Goal: Task Accomplishment & Management: Use online tool/utility

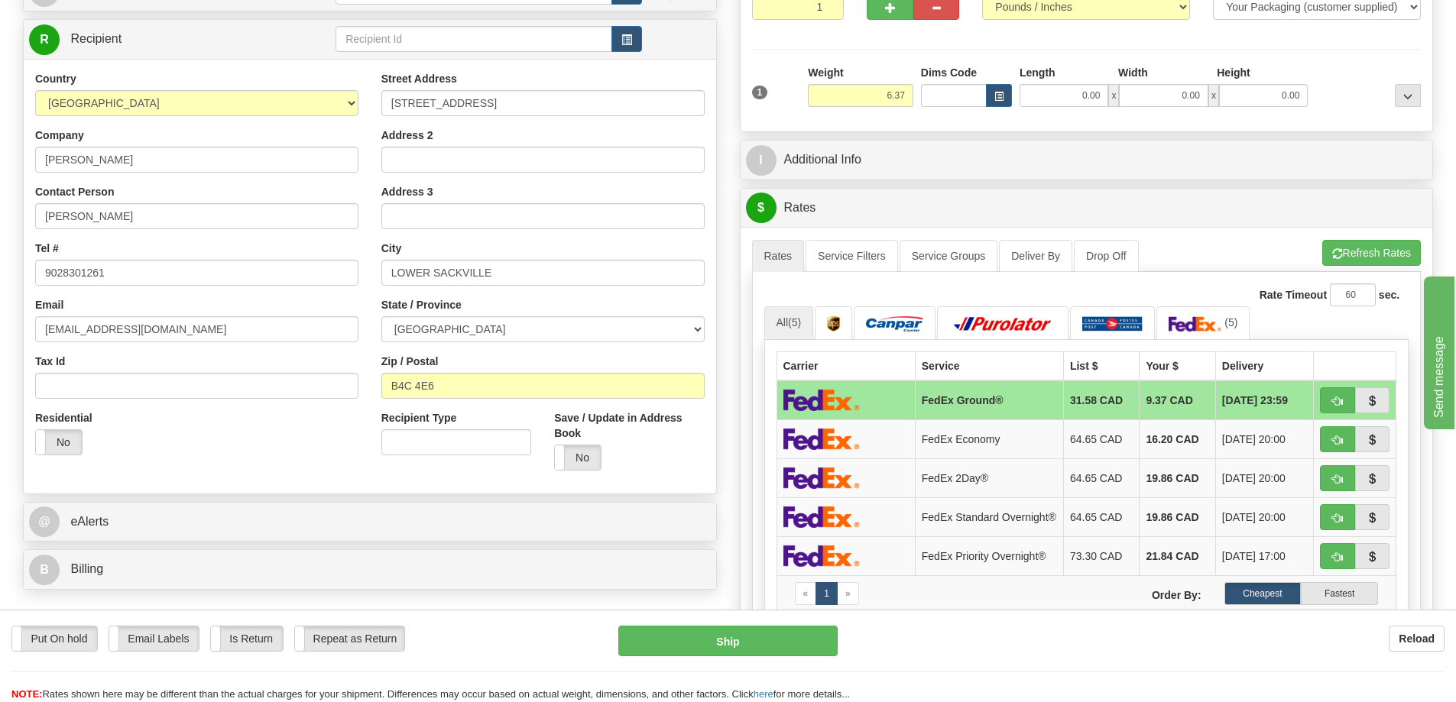
scroll to position [153, 0]
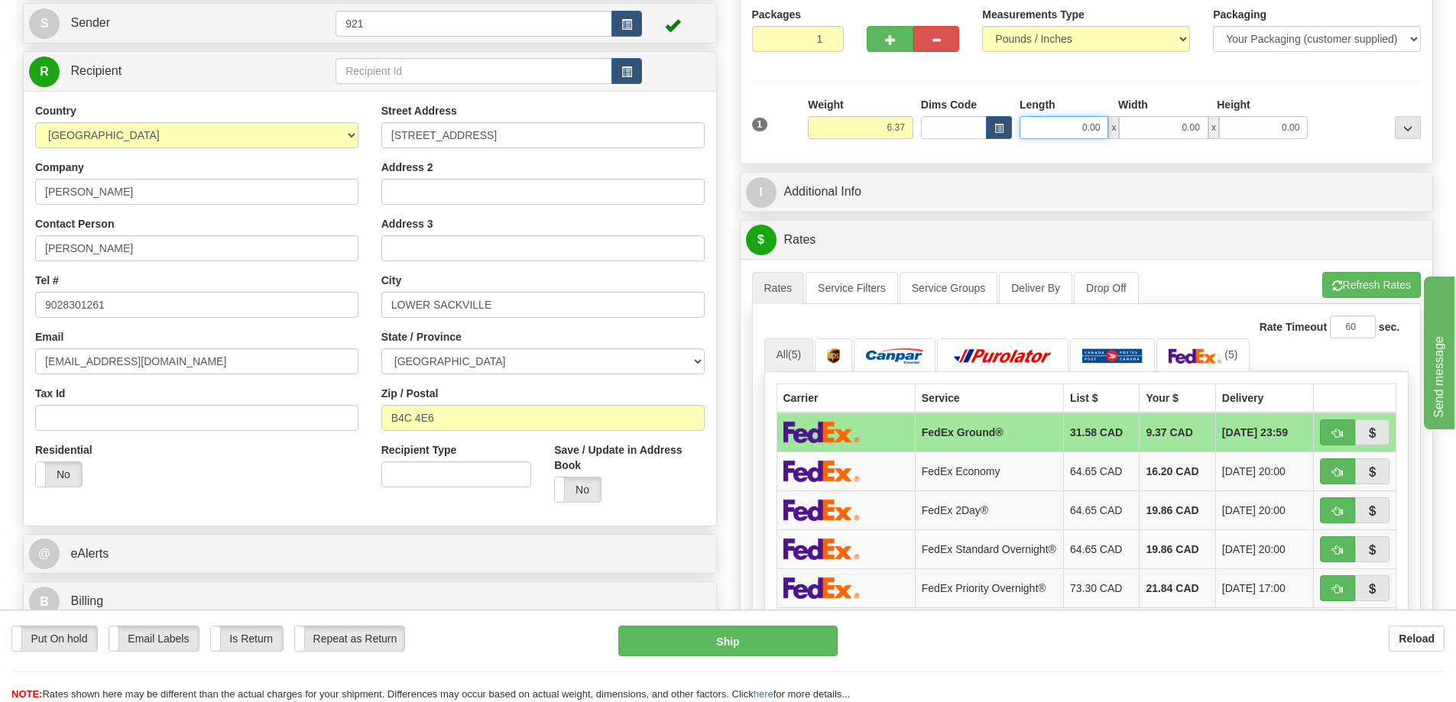
click at [1052, 135] on input "0.00" at bounding box center [1063, 127] width 89 height 23
type input "6.00"
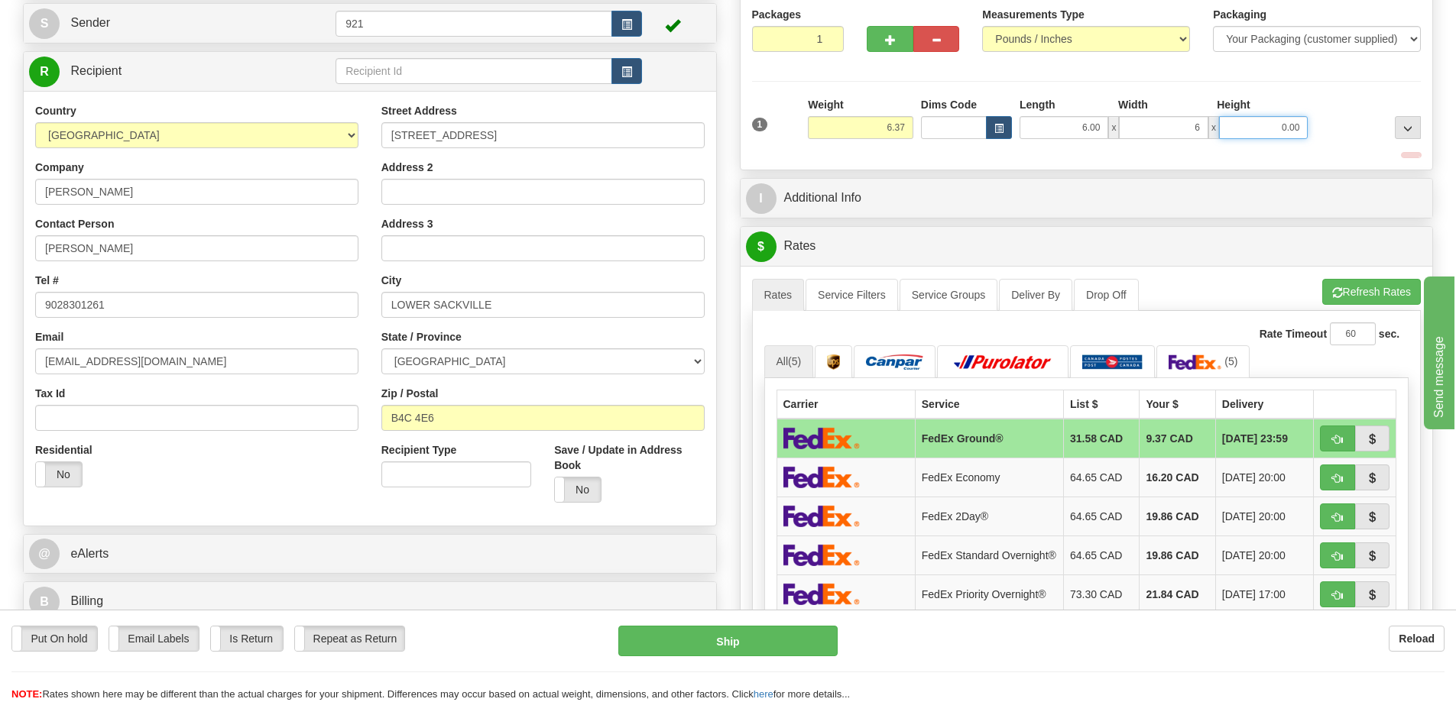
type input "6.00"
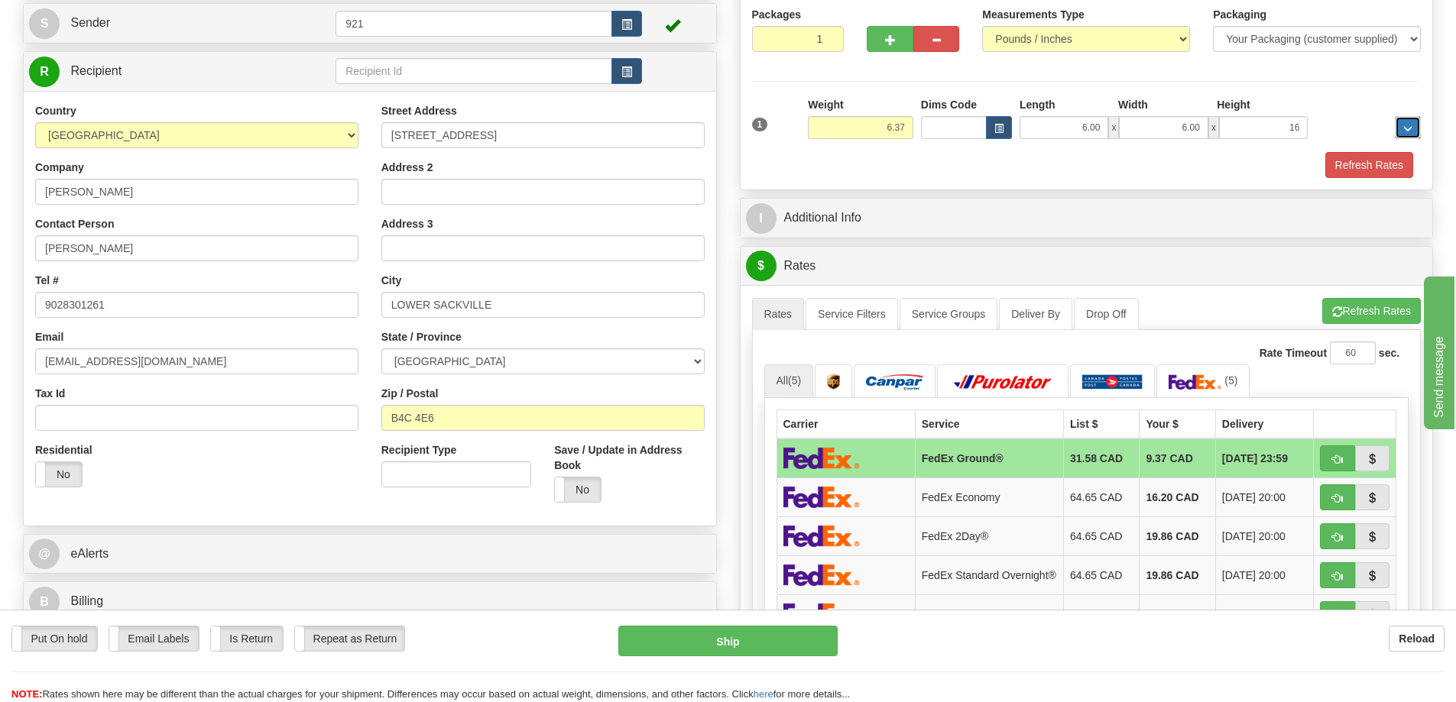
type input "16.00"
click at [1358, 307] on button "Refresh Rates" at bounding box center [1371, 311] width 99 height 26
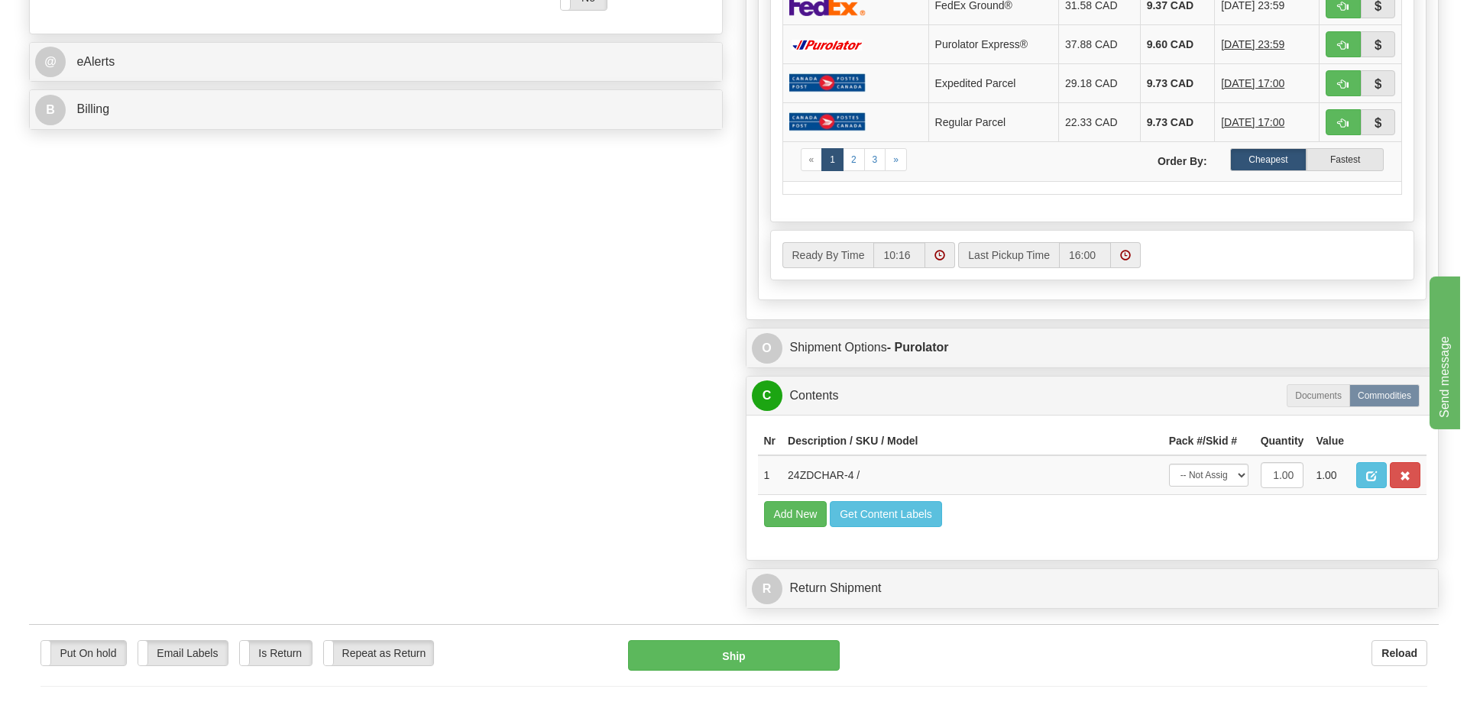
scroll to position [382, 0]
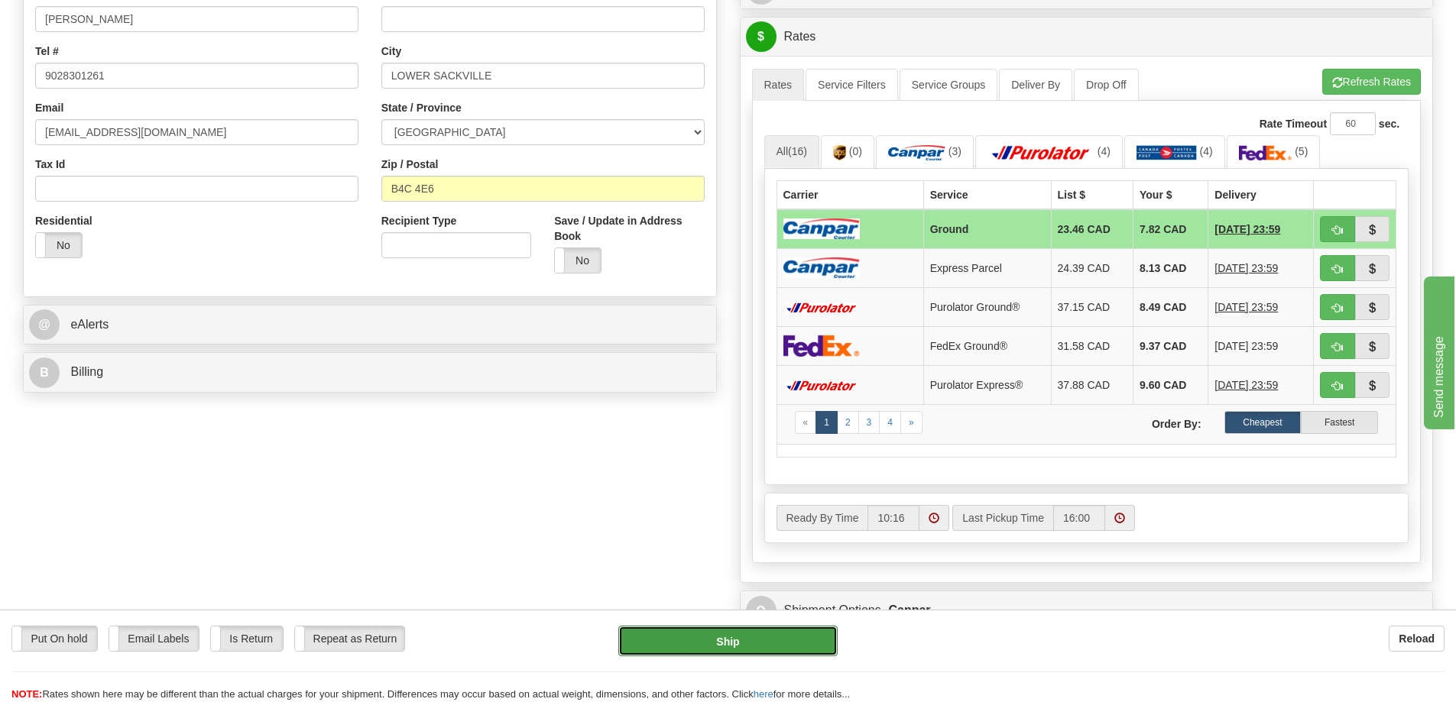
click at [718, 643] on button "Ship" at bounding box center [727, 641] width 219 height 31
type input "1"
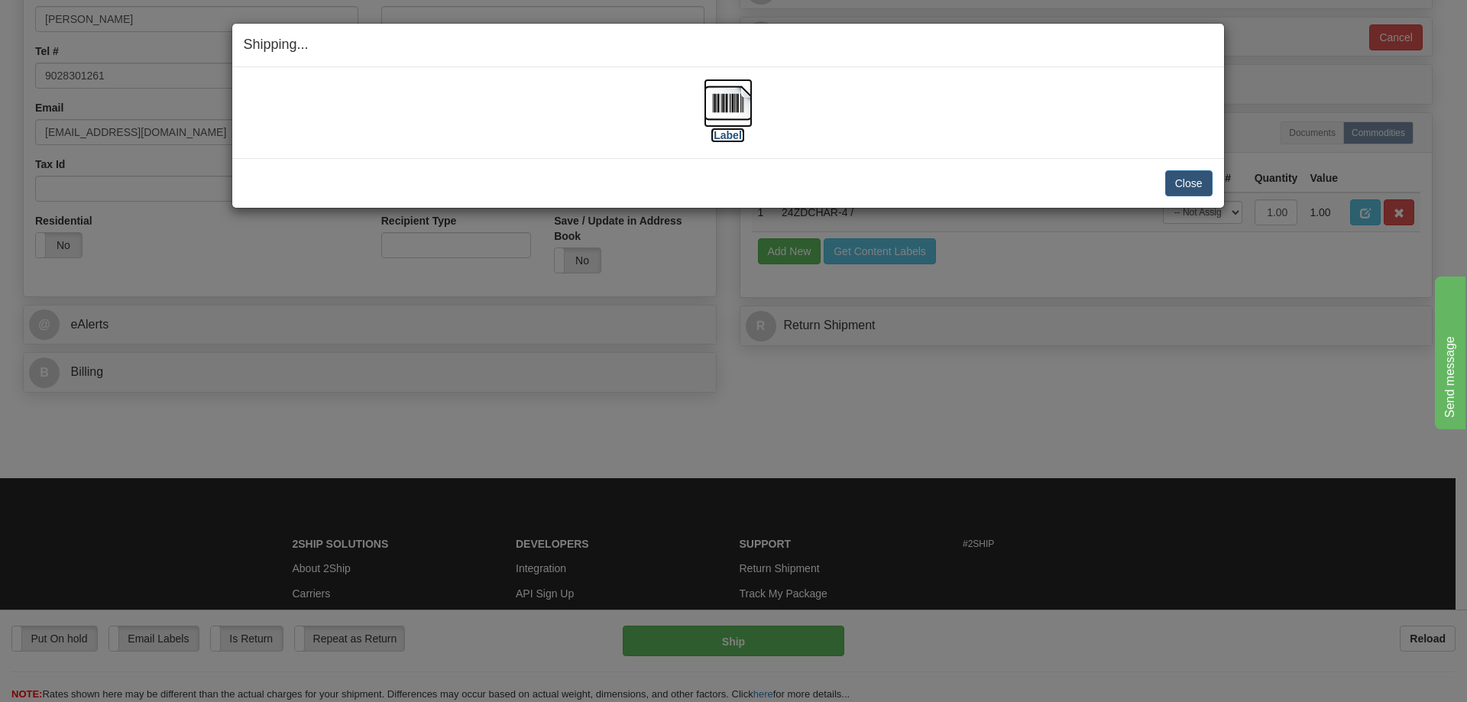
click at [718, 96] on img at bounding box center [728, 103] width 49 height 49
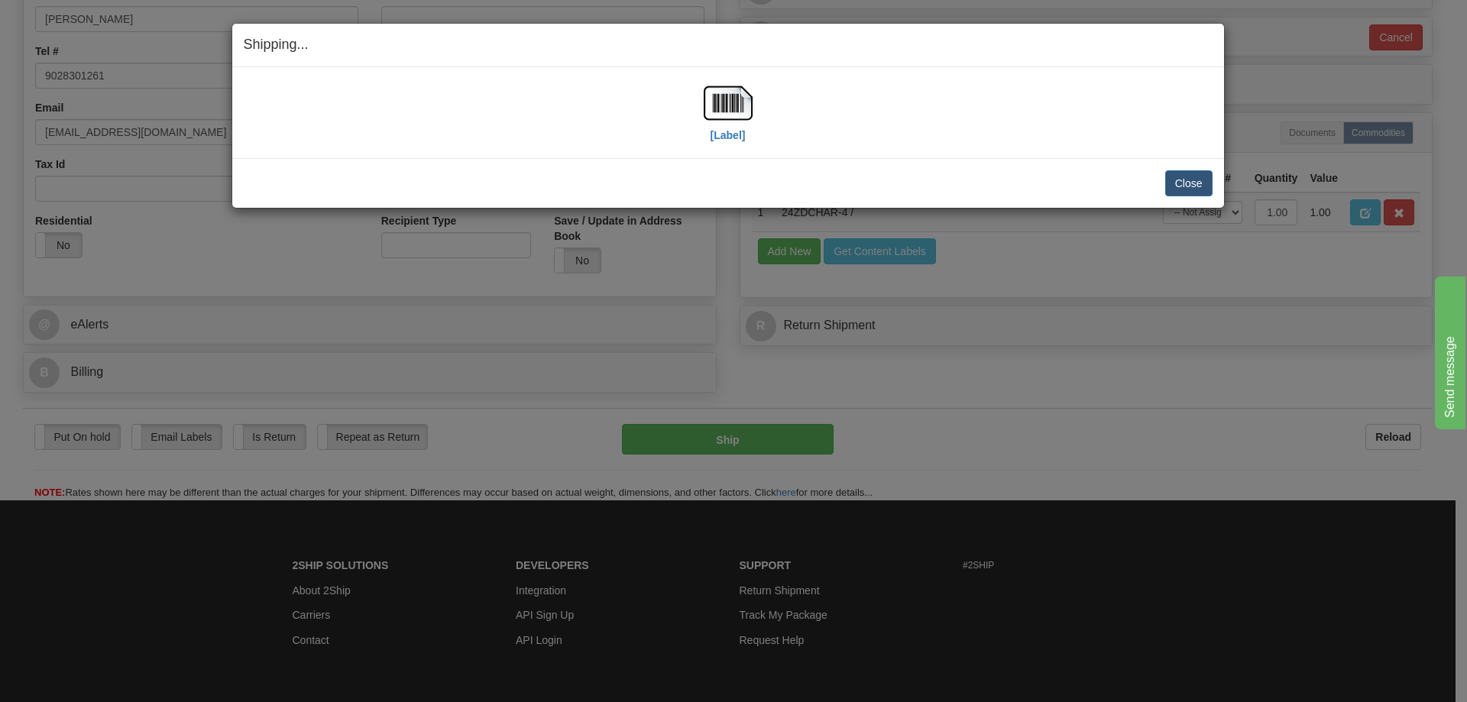
click at [645, 144] on div "[Label]" at bounding box center [728, 113] width 969 height 68
click at [1177, 181] on button "Close" at bounding box center [1188, 183] width 47 height 26
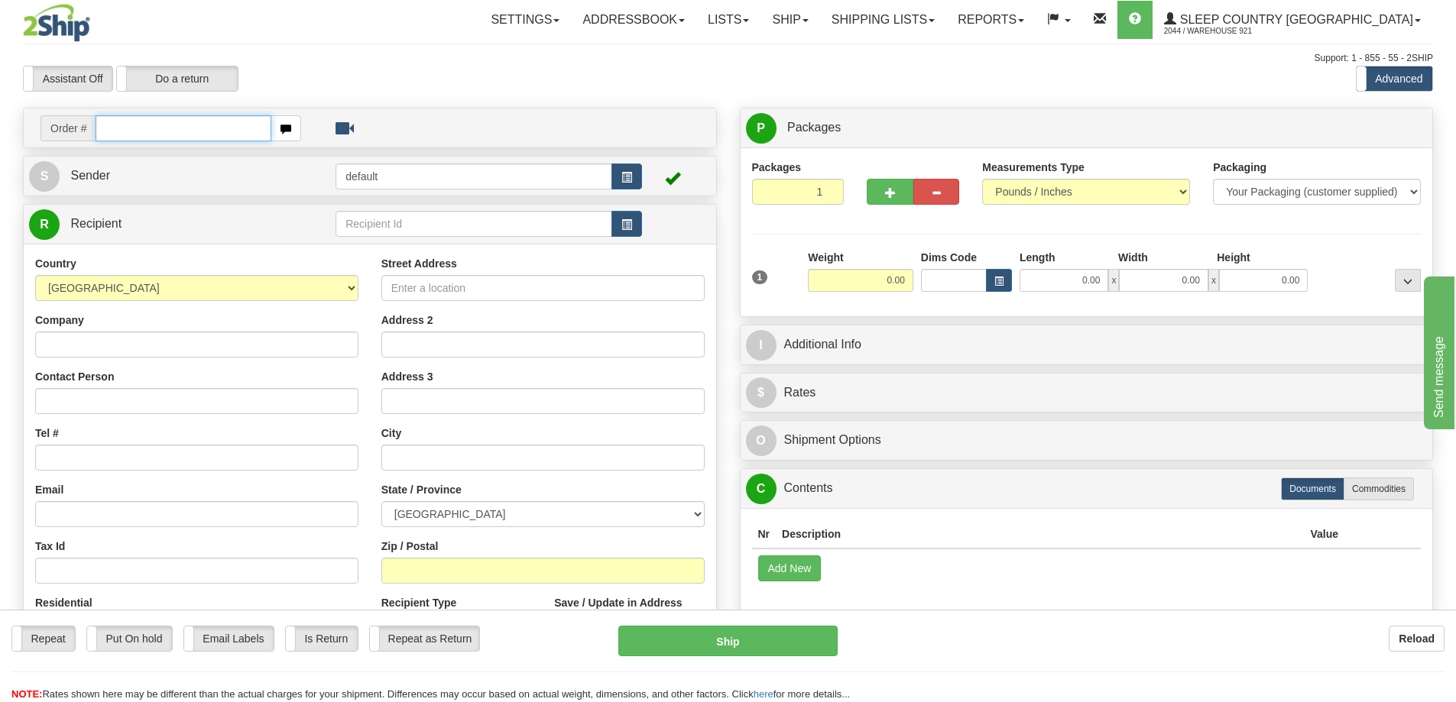
click at [148, 127] on input "text" at bounding box center [184, 128] width 176 height 26
paste input "5900I107227"
type input "5900I107227"
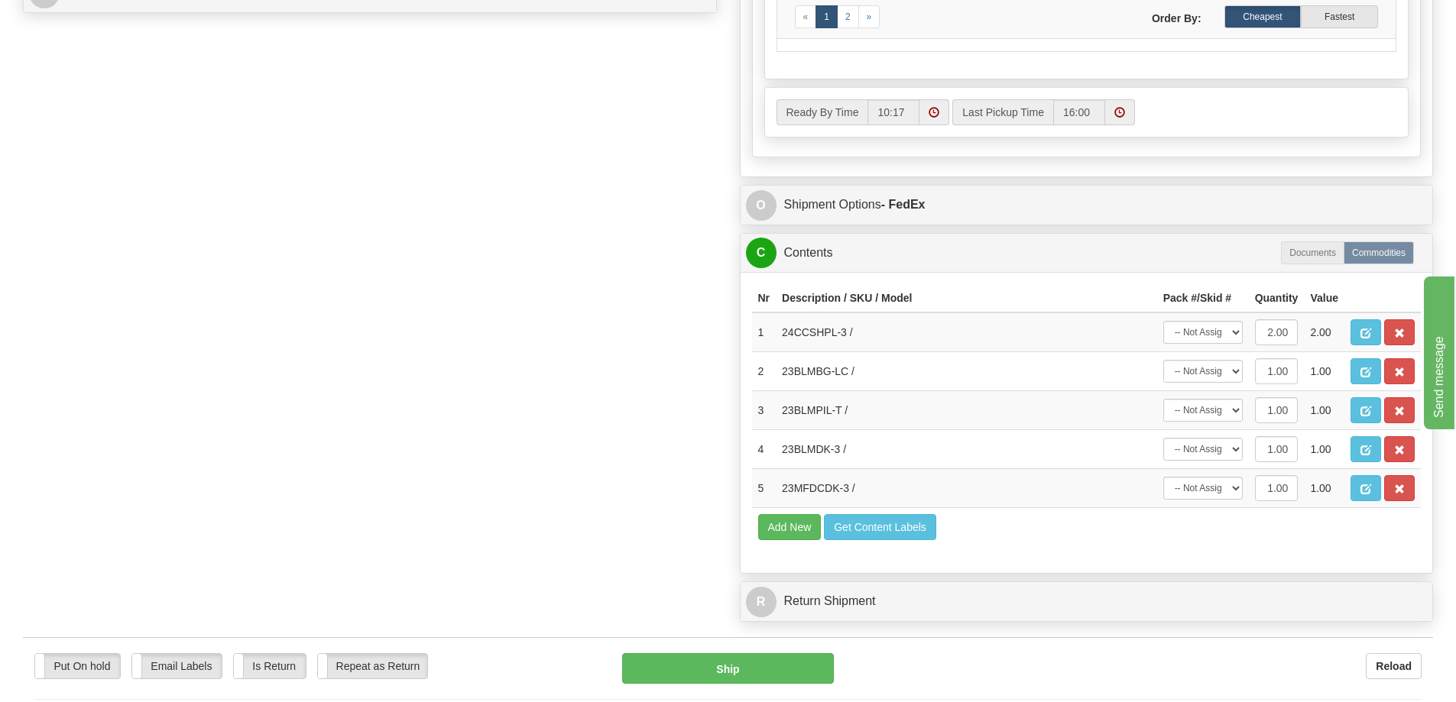
scroll to position [841, 0]
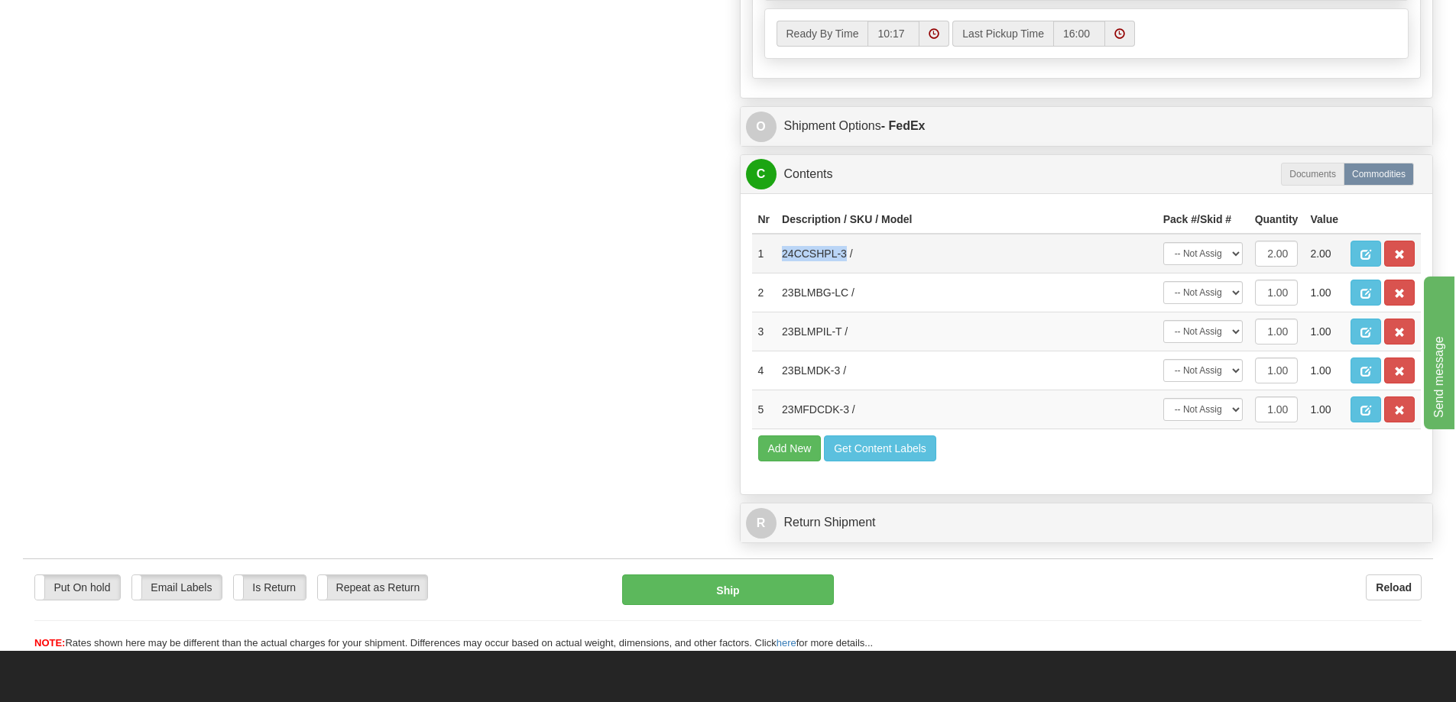
drag, startPoint x: 844, startPoint y: 261, endPoint x: 783, endPoint y: 259, distance: 61.9
click at [783, 259] on td "24CCSHPL-3 /" at bounding box center [966, 254] width 381 height 40
copy td "24CCSHPL-3"
click at [851, 296] on td "23BLMBG-LC /" at bounding box center [966, 293] width 381 height 39
drag, startPoint x: 851, startPoint y: 296, endPoint x: 775, endPoint y: 295, distance: 76.4
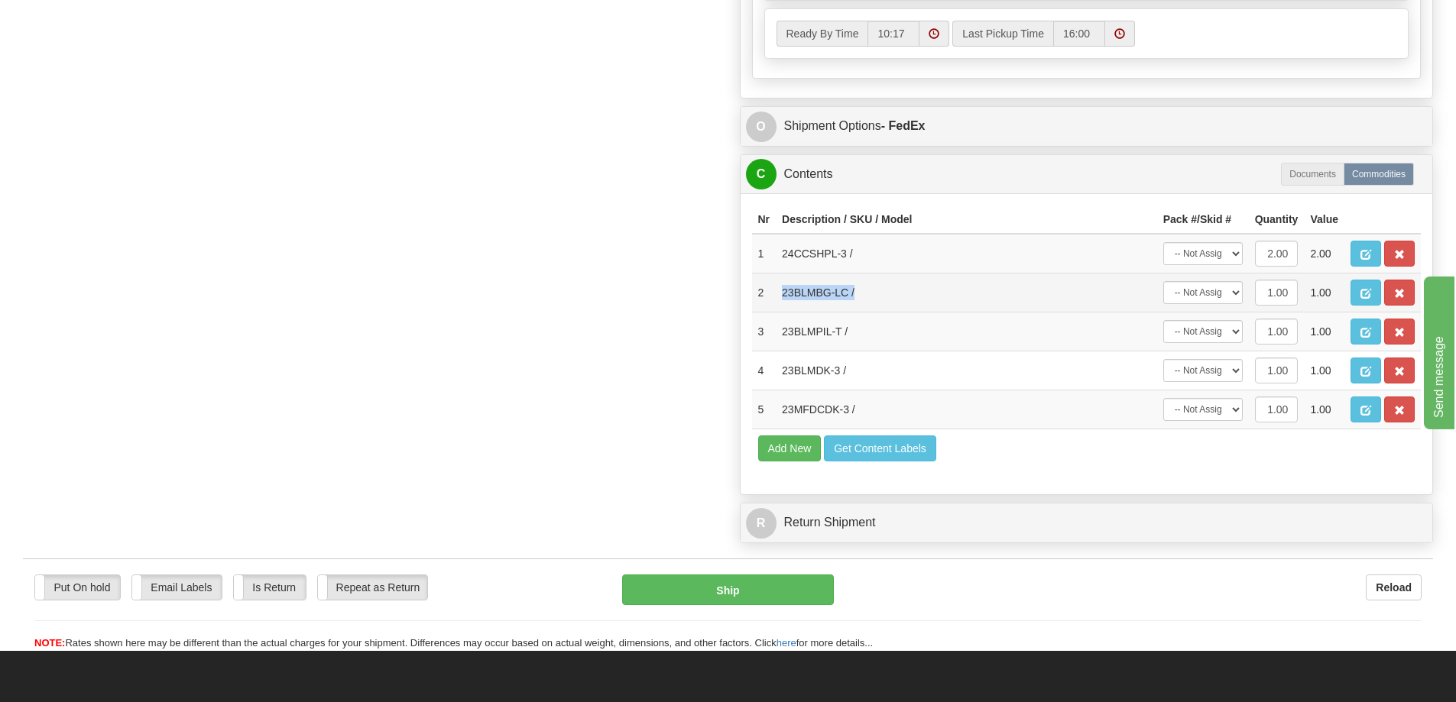
click at [775, 295] on tr "2 23BLMBG-LC / -- Not Assigned -- Package 1 1.00 1.00" at bounding box center [1086, 293] width 669 height 39
copy tr "23BLMBG-LC /"
click at [827, 339] on td "23BLMPIL-T /" at bounding box center [966, 332] width 381 height 39
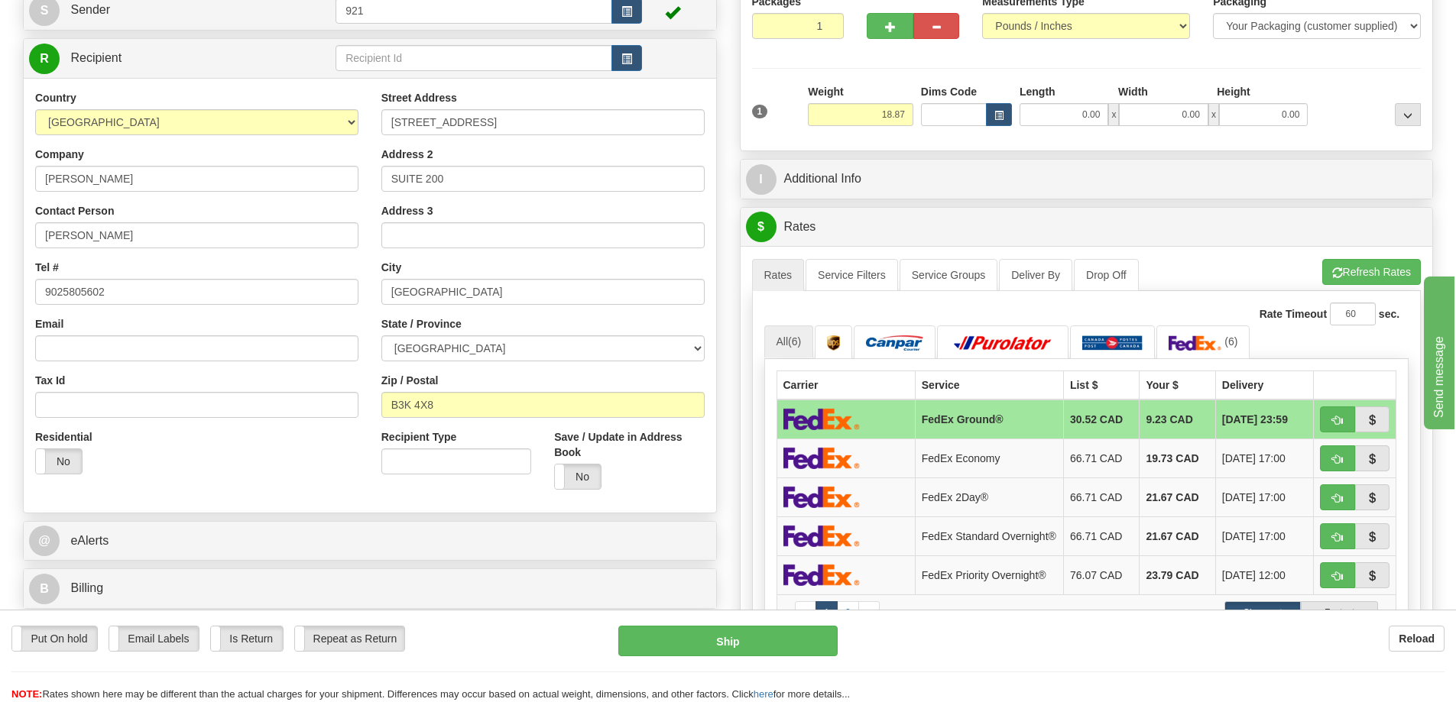
scroll to position [0, 0]
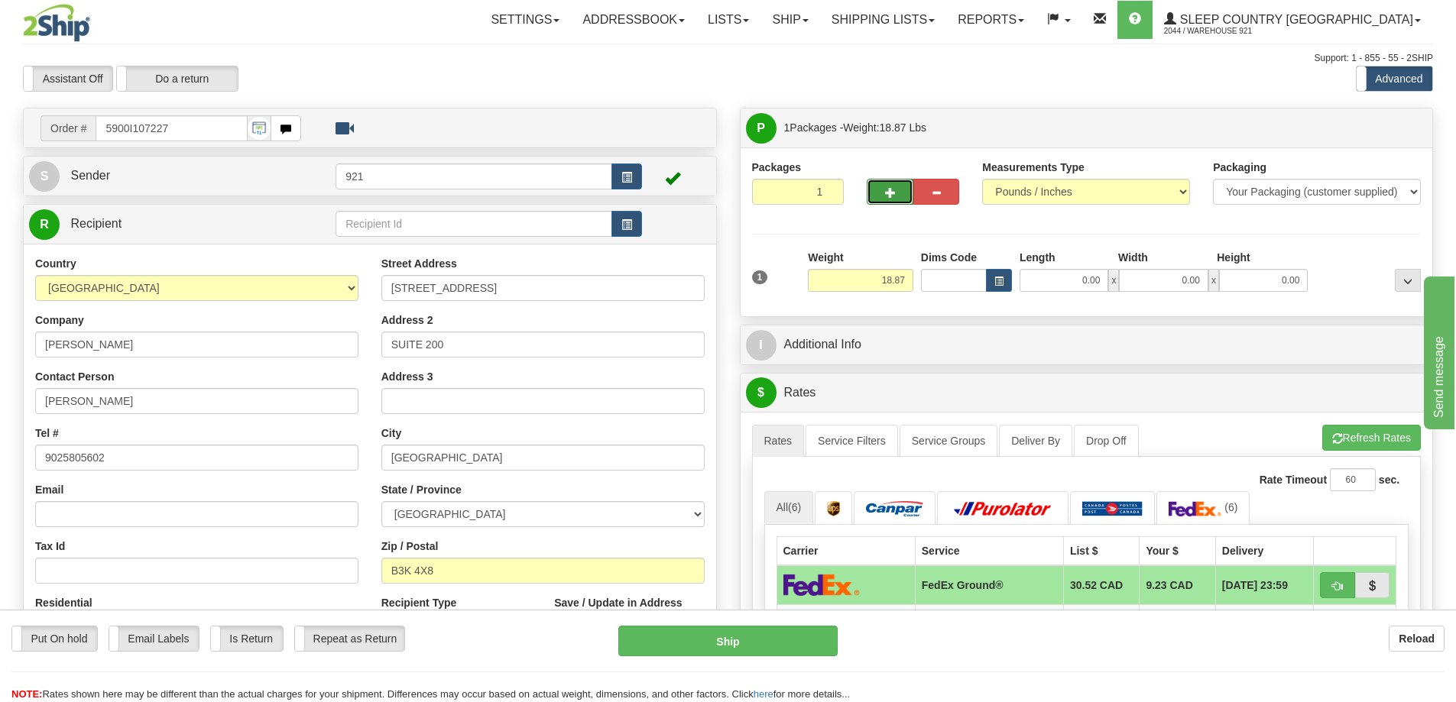
click at [893, 197] on span "button" at bounding box center [890, 193] width 11 height 10
type input "2"
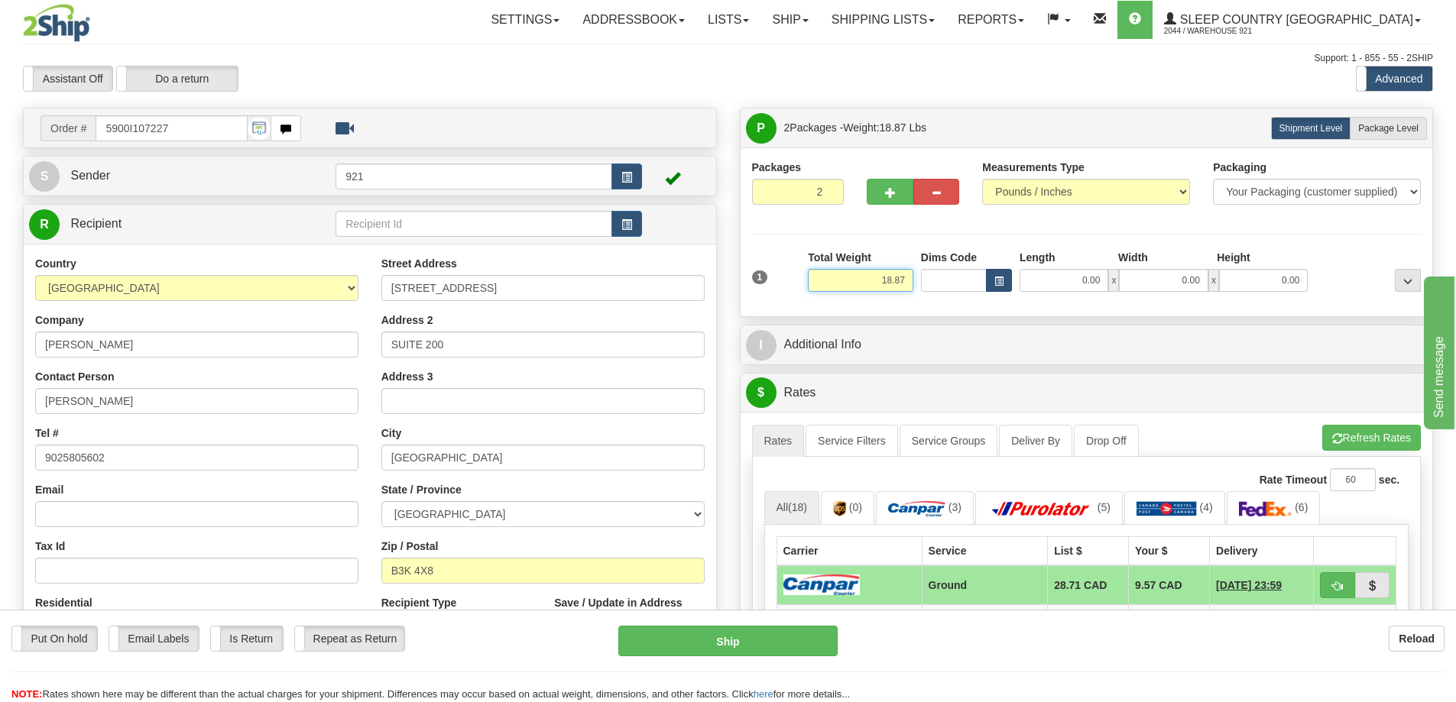
drag, startPoint x: 846, startPoint y: 284, endPoint x: 1008, endPoint y: 280, distance: 162.1
click at [1008, 280] on div "1 Total Weight 18.87 Dims Code x" at bounding box center [1086, 277] width 677 height 54
type input "9.44"
click at [1373, 129] on span "Package Level" at bounding box center [1388, 128] width 60 height 11
radio input "true"
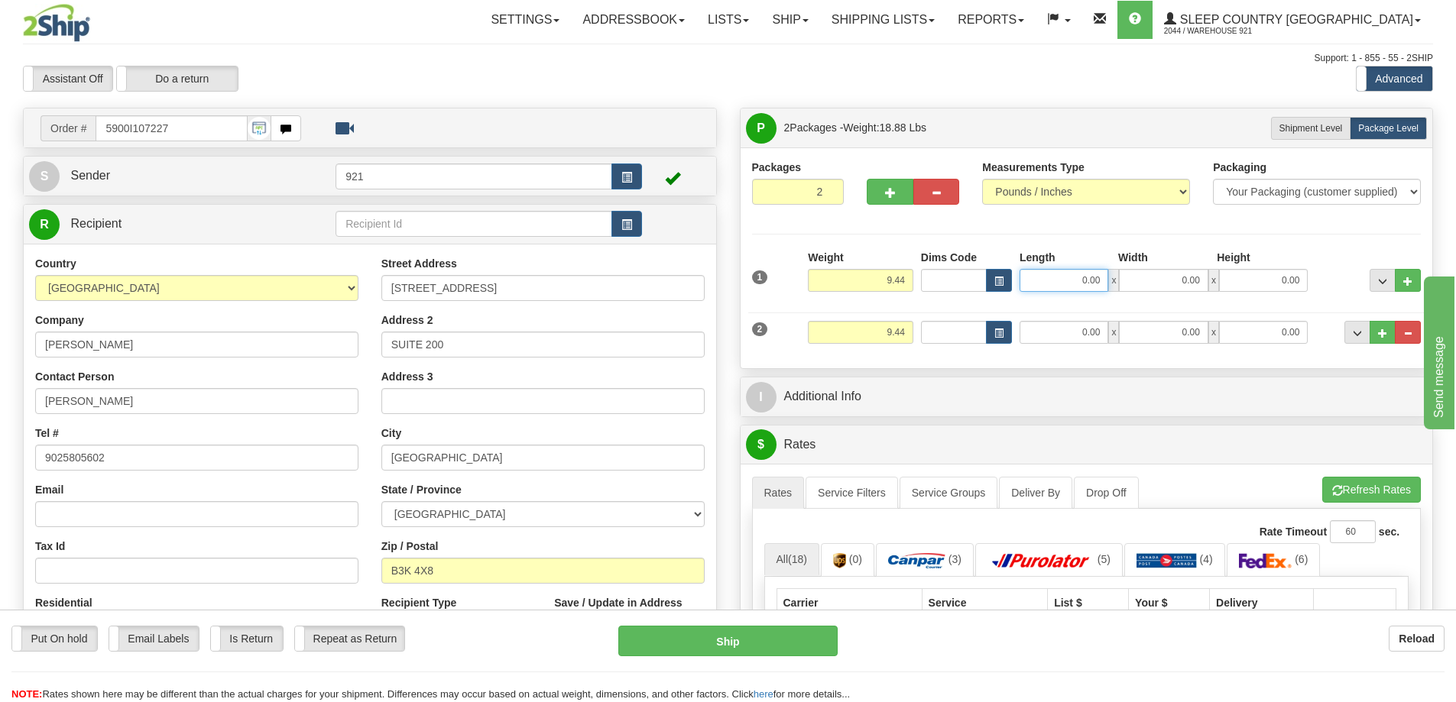
click at [1080, 287] on input "0.00" at bounding box center [1063, 280] width 89 height 23
type input "25.00"
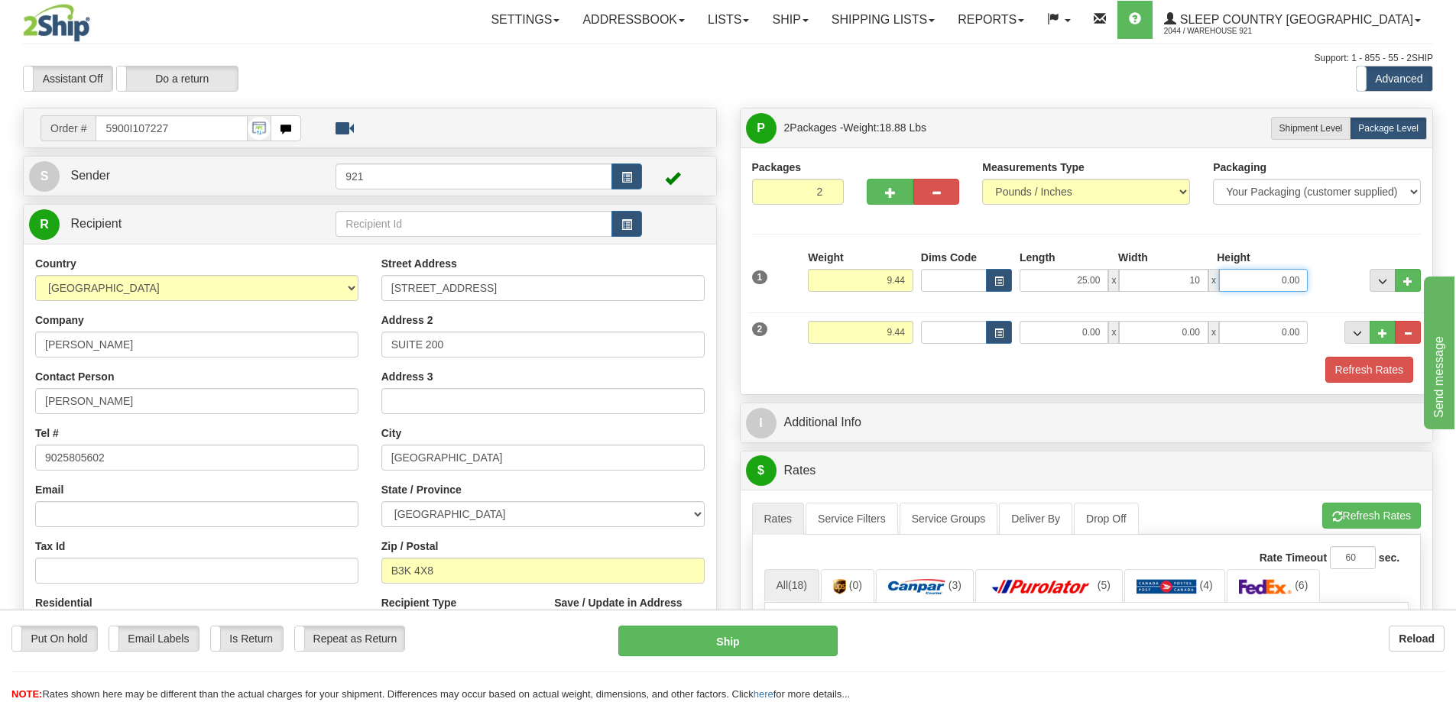
type input "10.00"
type input "16.00"
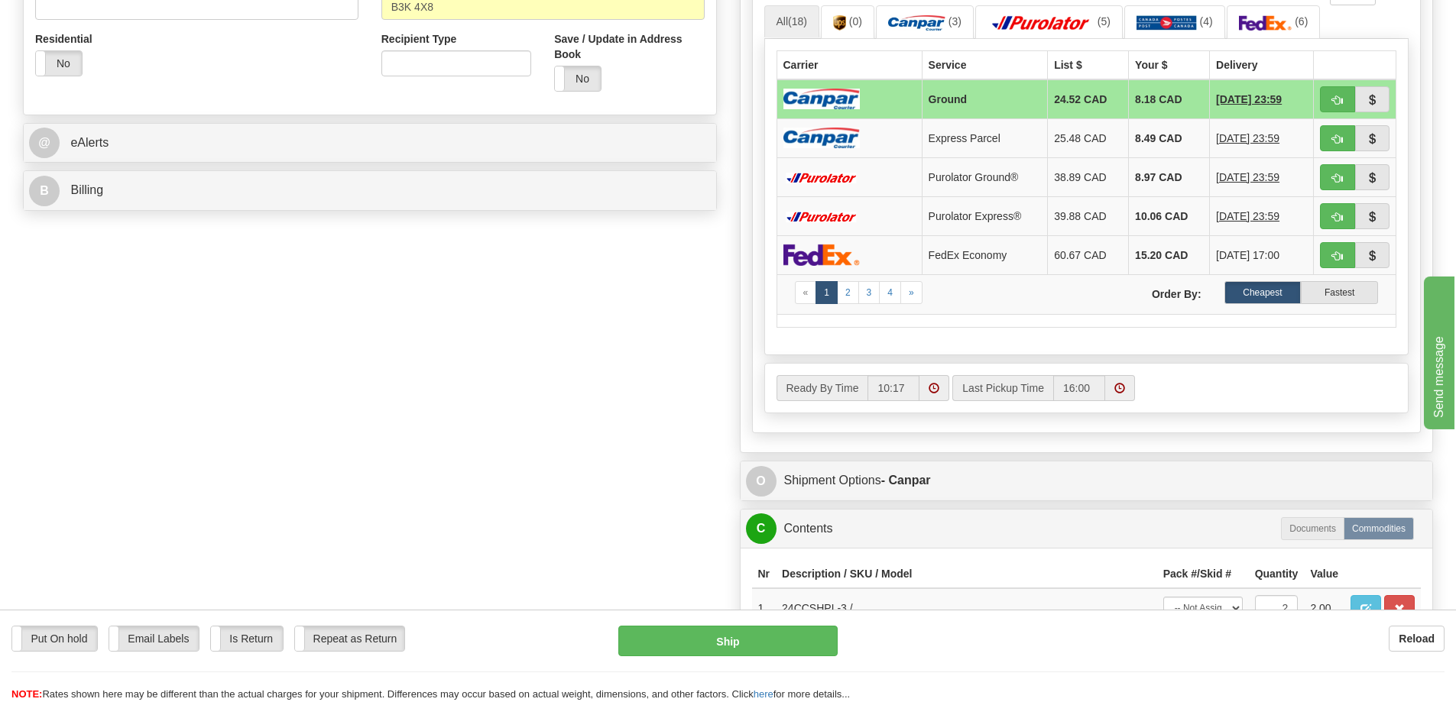
scroll to position [153, 0]
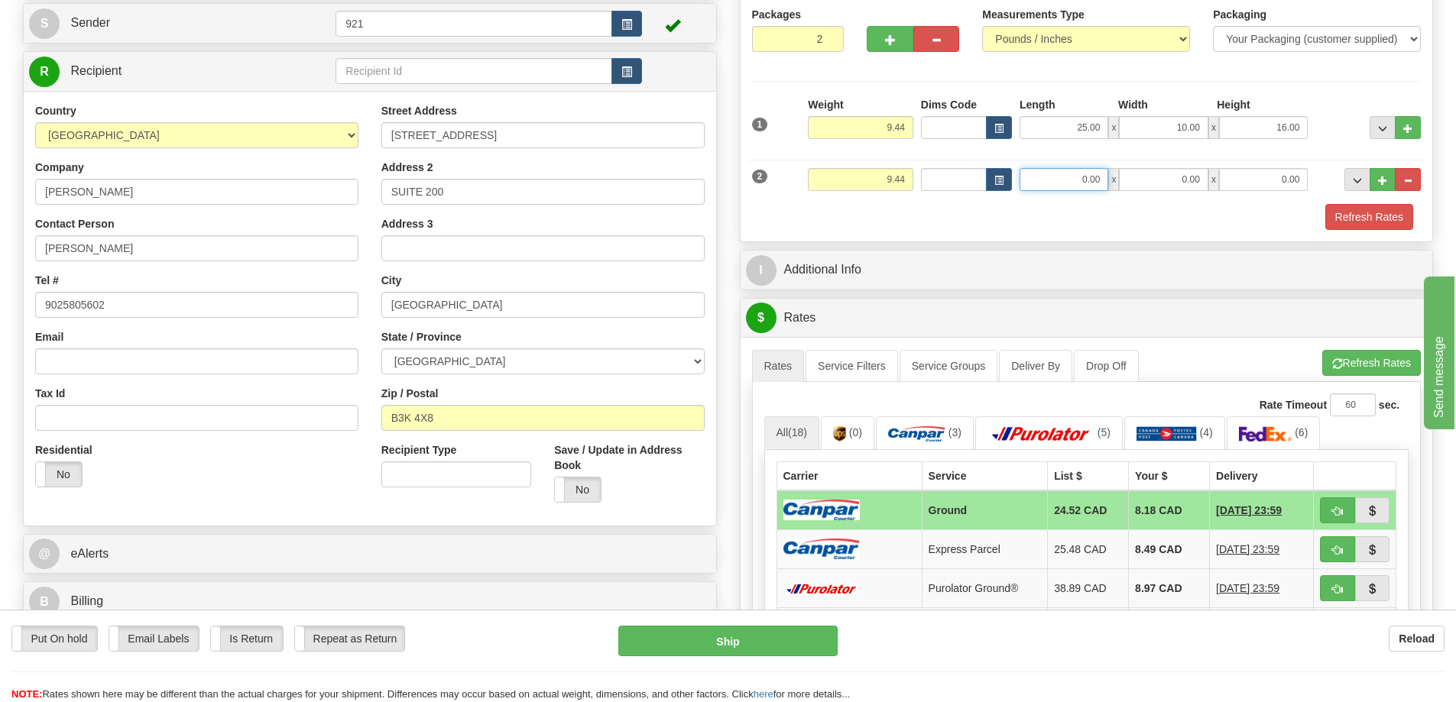
click at [1082, 184] on input "0.00" at bounding box center [1063, 179] width 89 height 23
type input "8.00"
type input "16.00"
click at [1347, 355] on button "Refresh Rates" at bounding box center [1371, 363] width 99 height 26
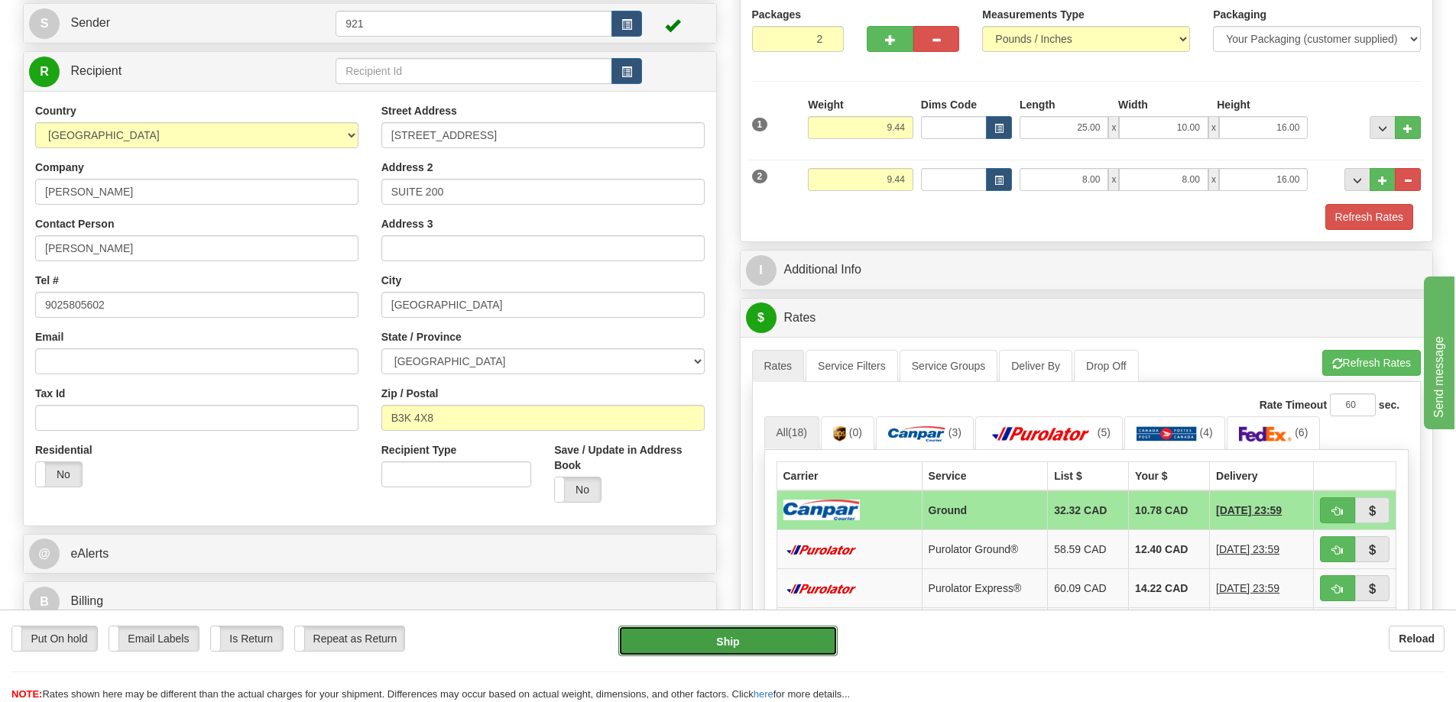
click at [770, 639] on button "Ship" at bounding box center [727, 641] width 219 height 31
type input "1"
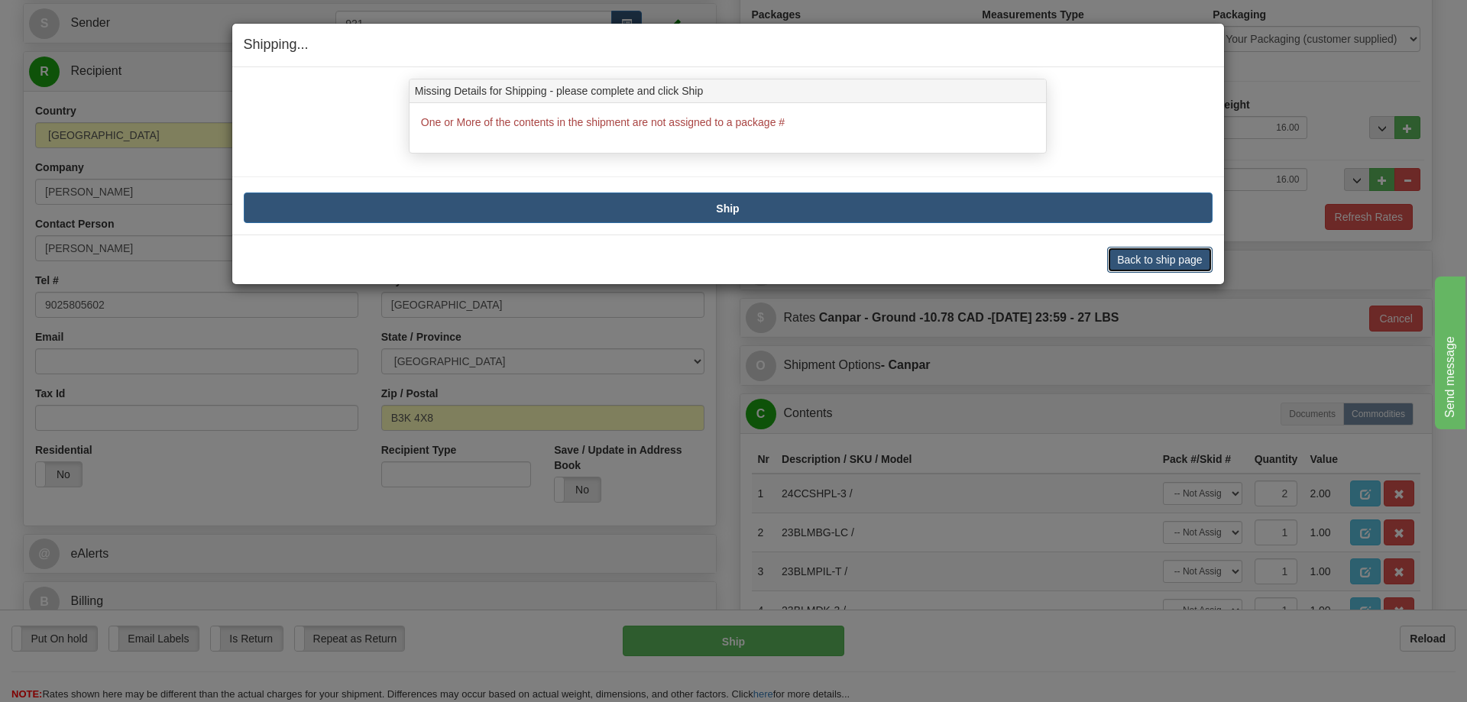
click at [1139, 261] on button "Back to ship page" at bounding box center [1159, 260] width 105 height 26
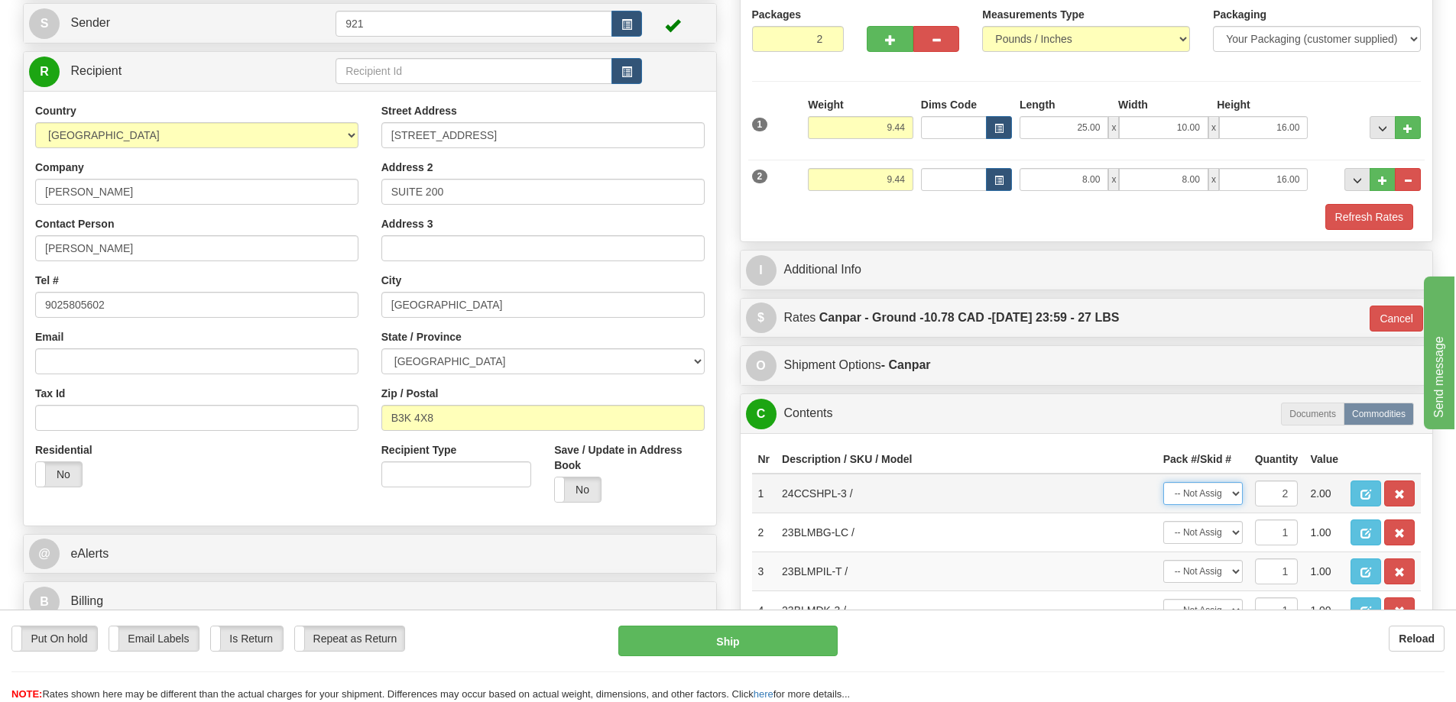
click at [1195, 494] on select "-- Not Assigned -- Package 1 Package 2 Split" at bounding box center [1202, 493] width 79 height 23
select select "0"
click at [1163, 482] on select "-- Not Assigned -- Package 1 Package 2 Split" at bounding box center [1202, 493] width 79 height 23
click at [1196, 573] on select "-- Not Assigned -- Package 1 Package 2" at bounding box center [1202, 571] width 79 height 23
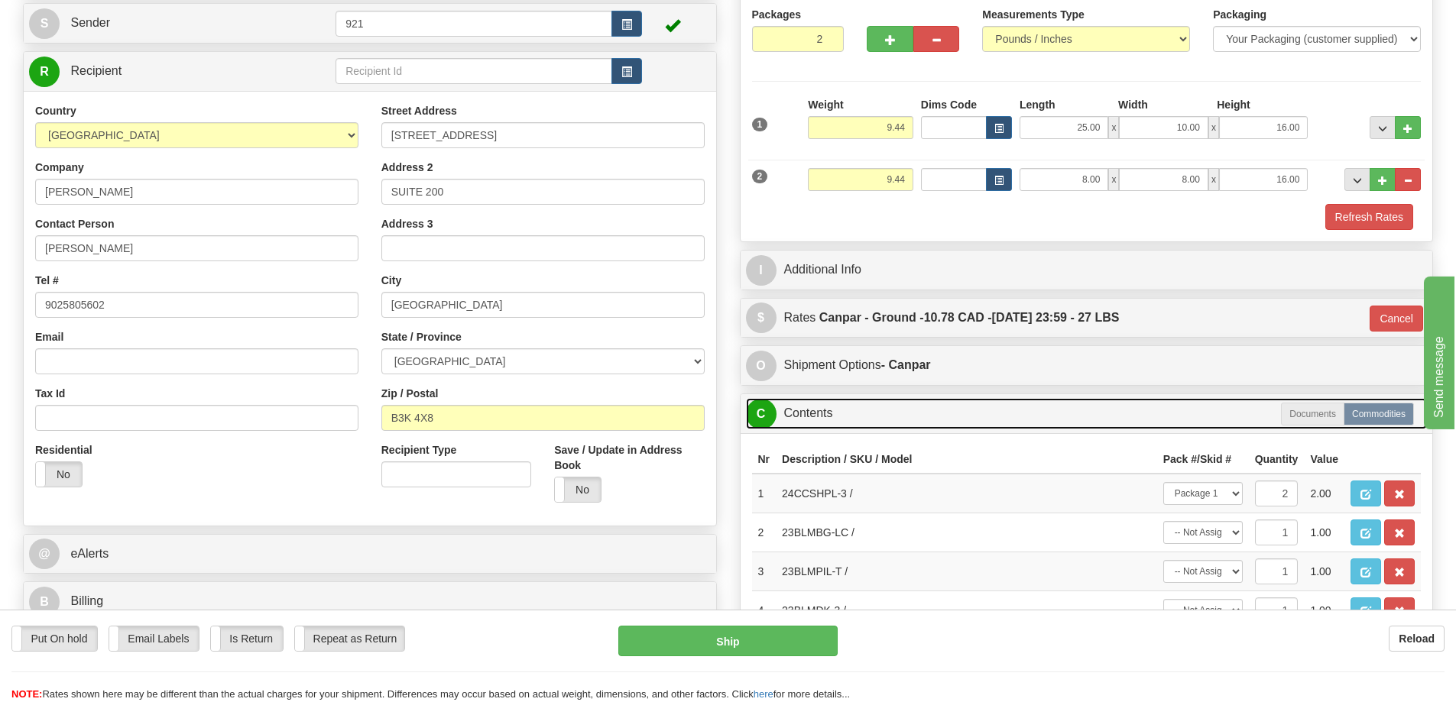
click at [1067, 413] on link "C Contents" at bounding box center [1087, 413] width 682 height 31
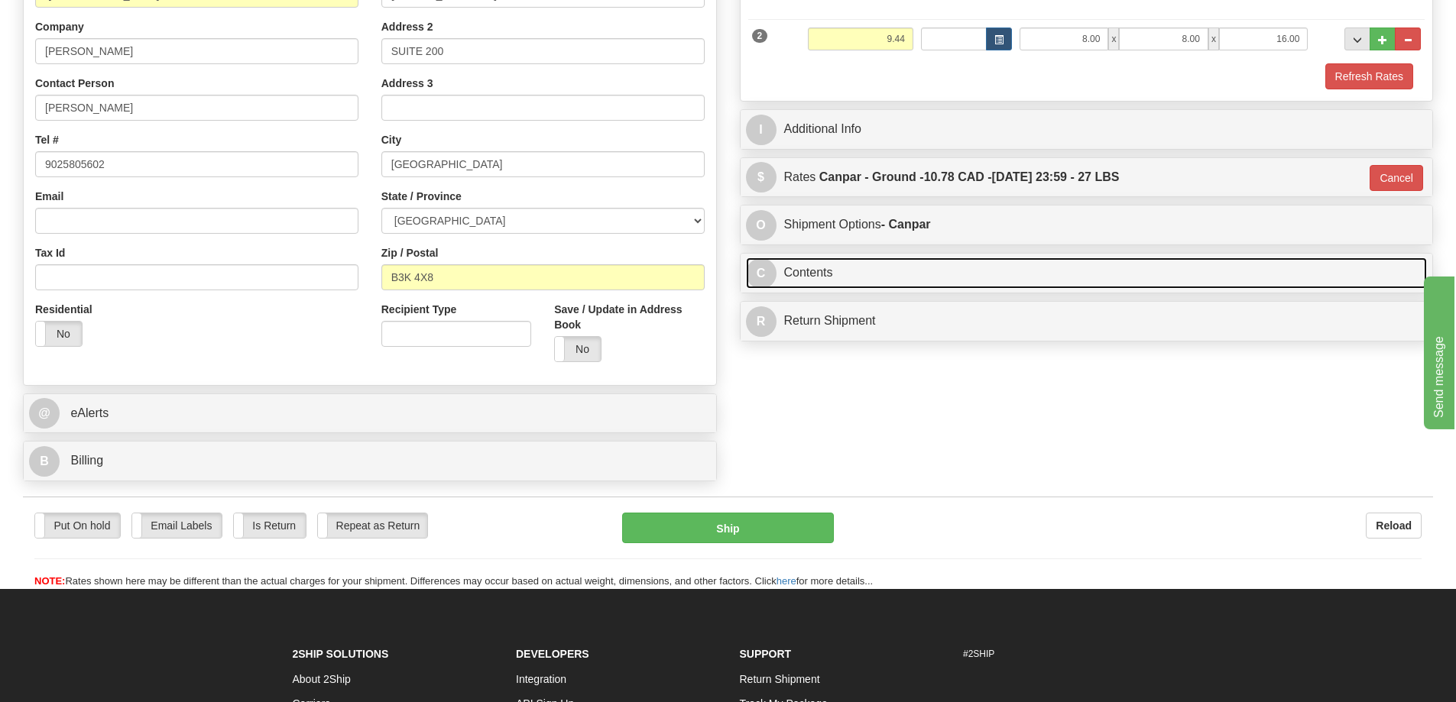
scroll to position [306, 0]
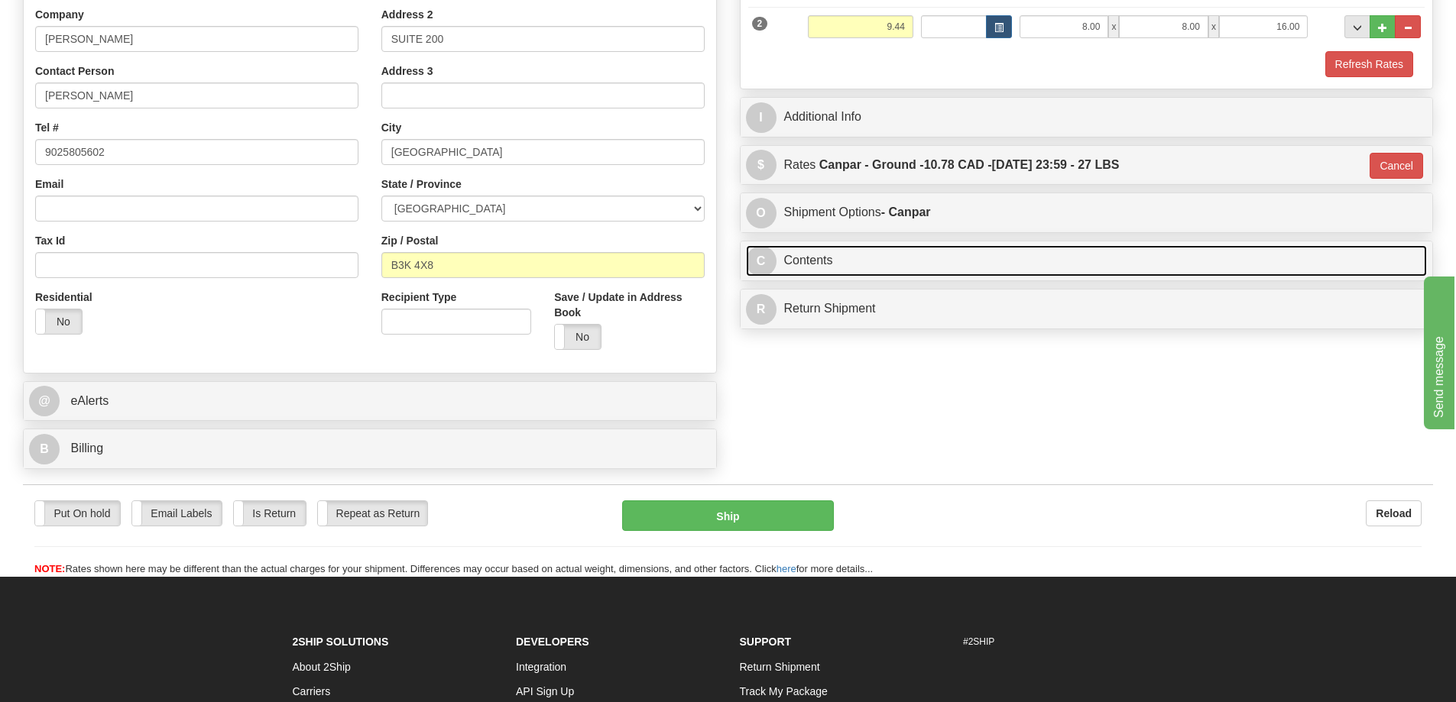
click at [861, 263] on link "C Contents" at bounding box center [1087, 260] width 682 height 31
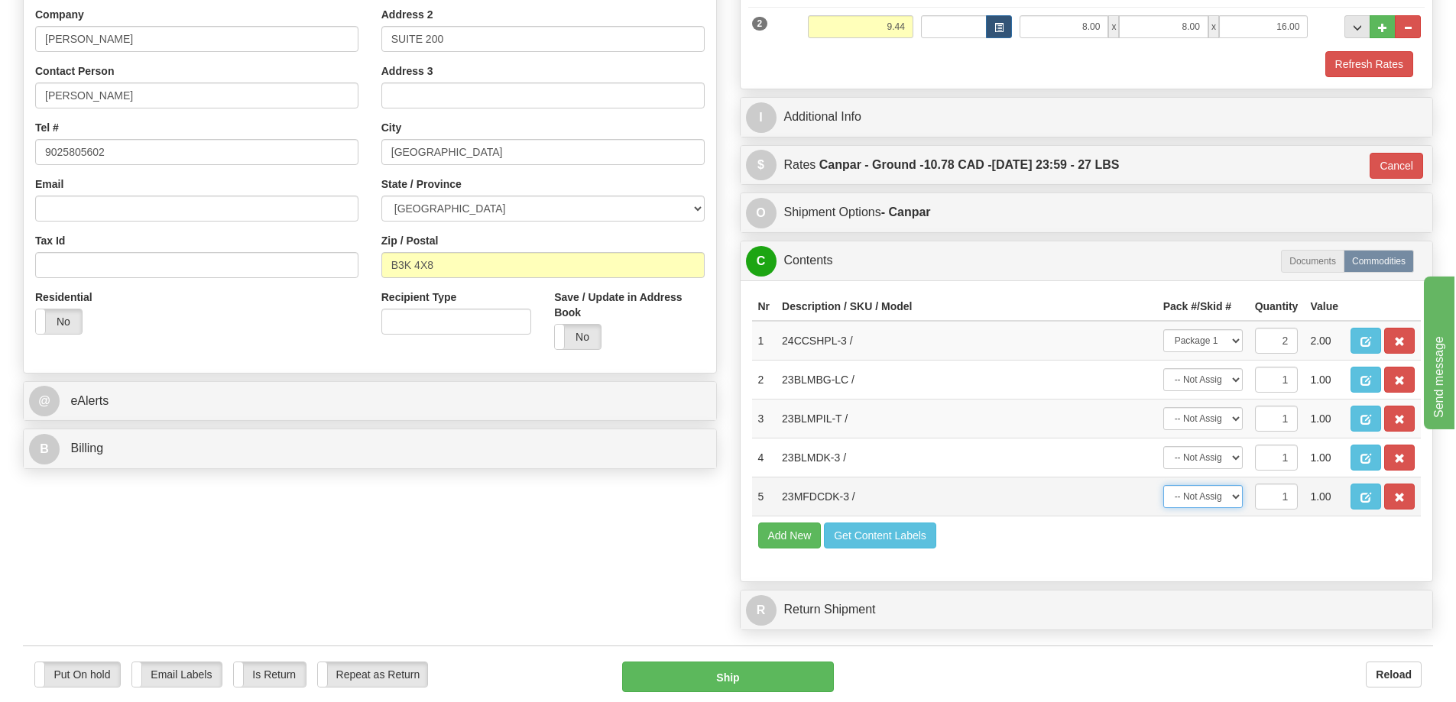
click at [1206, 500] on select "-- Not Assigned -- Package 1 Package 2" at bounding box center [1202, 496] width 79 height 23
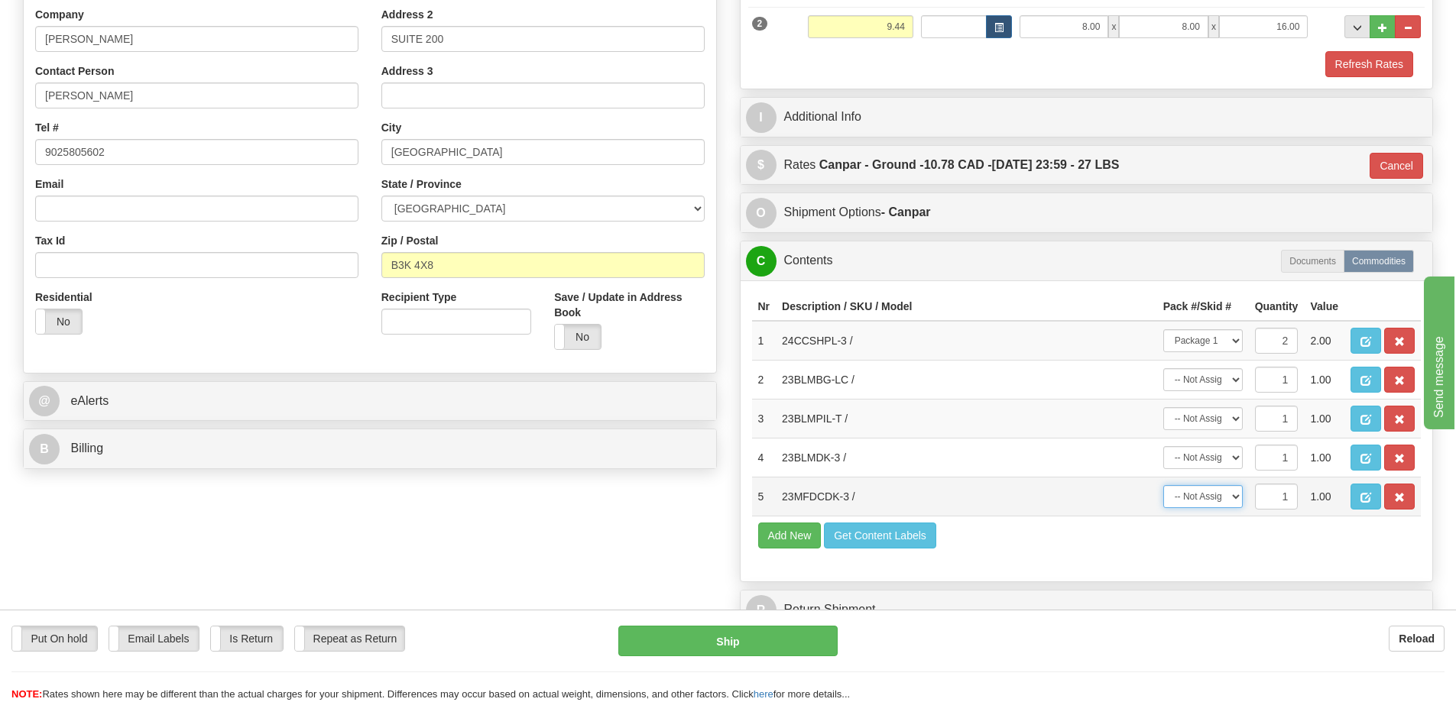
select select "1"
click at [1163, 485] on select "-- Not Assigned -- Package 1 Package 2" at bounding box center [1202, 496] width 79 height 23
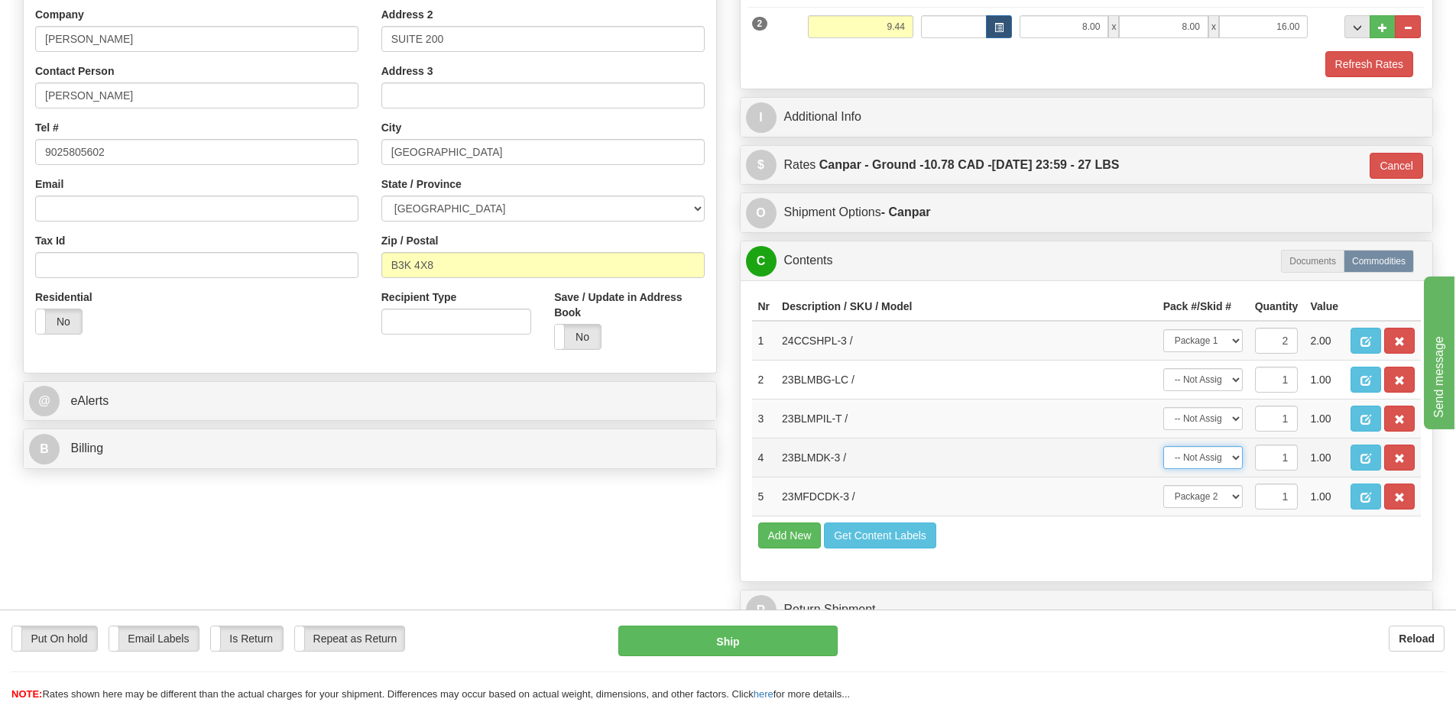
click at [1190, 461] on select "-- Not Assigned -- Package 1 Package 2" at bounding box center [1202, 457] width 79 height 23
select select "1"
click at [1163, 446] on select "-- Not Assigned -- Package 1 Package 2" at bounding box center [1202, 457] width 79 height 23
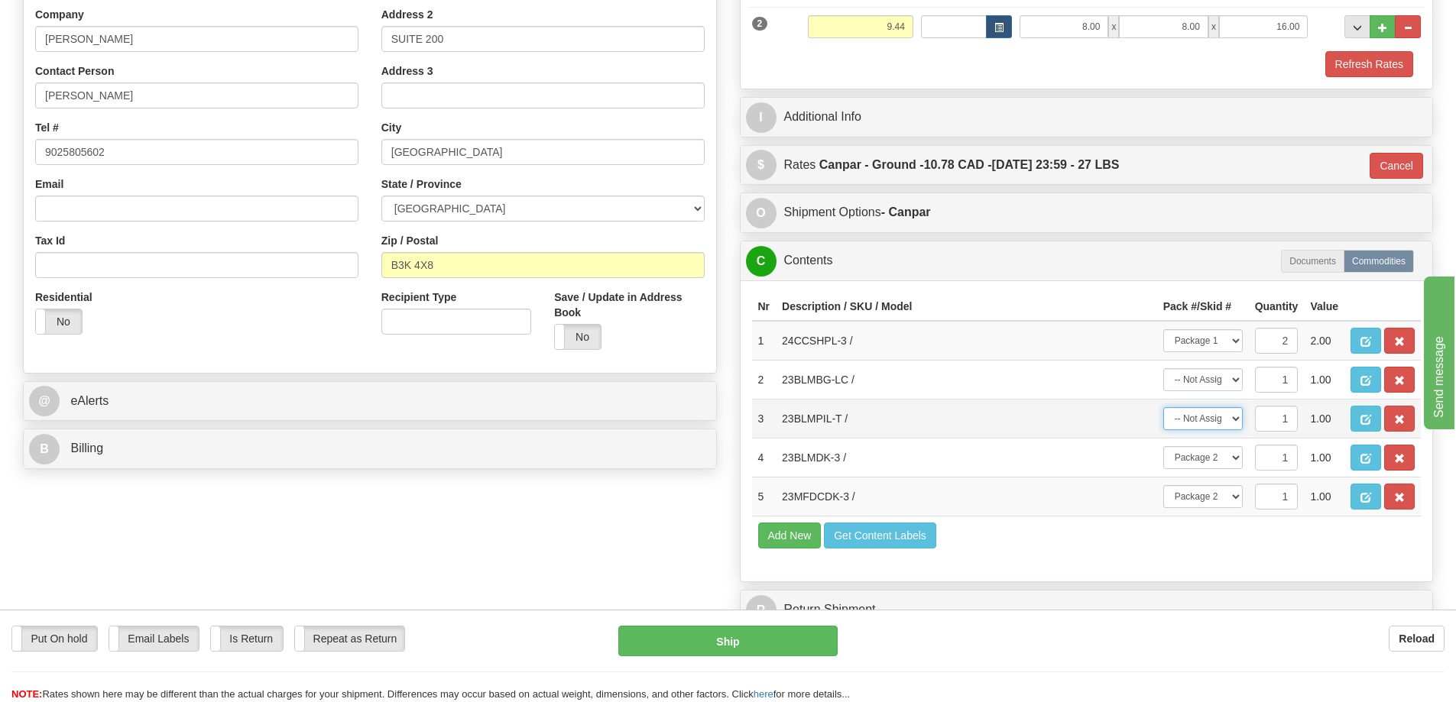
click at [1188, 417] on select "-- Not Assigned -- Package 1 Package 2" at bounding box center [1202, 418] width 79 height 23
select select "1"
click at [1163, 407] on select "-- Not Assigned -- Package 1 Package 2" at bounding box center [1202, 418] width 79 height 23
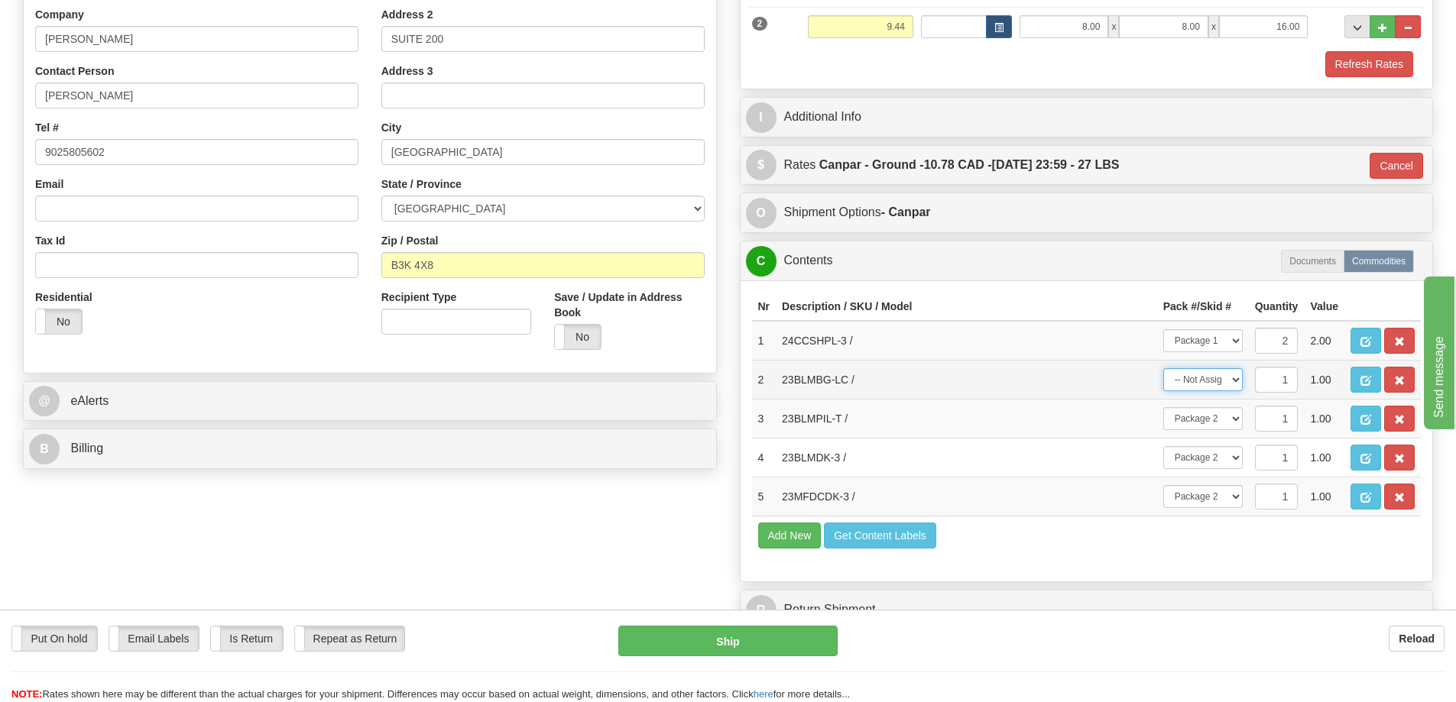
click at [1193, 385] on select "-- Not Assigned -- Package 1 Package 2" at bounding box center [1202, 379] width 79 height 23
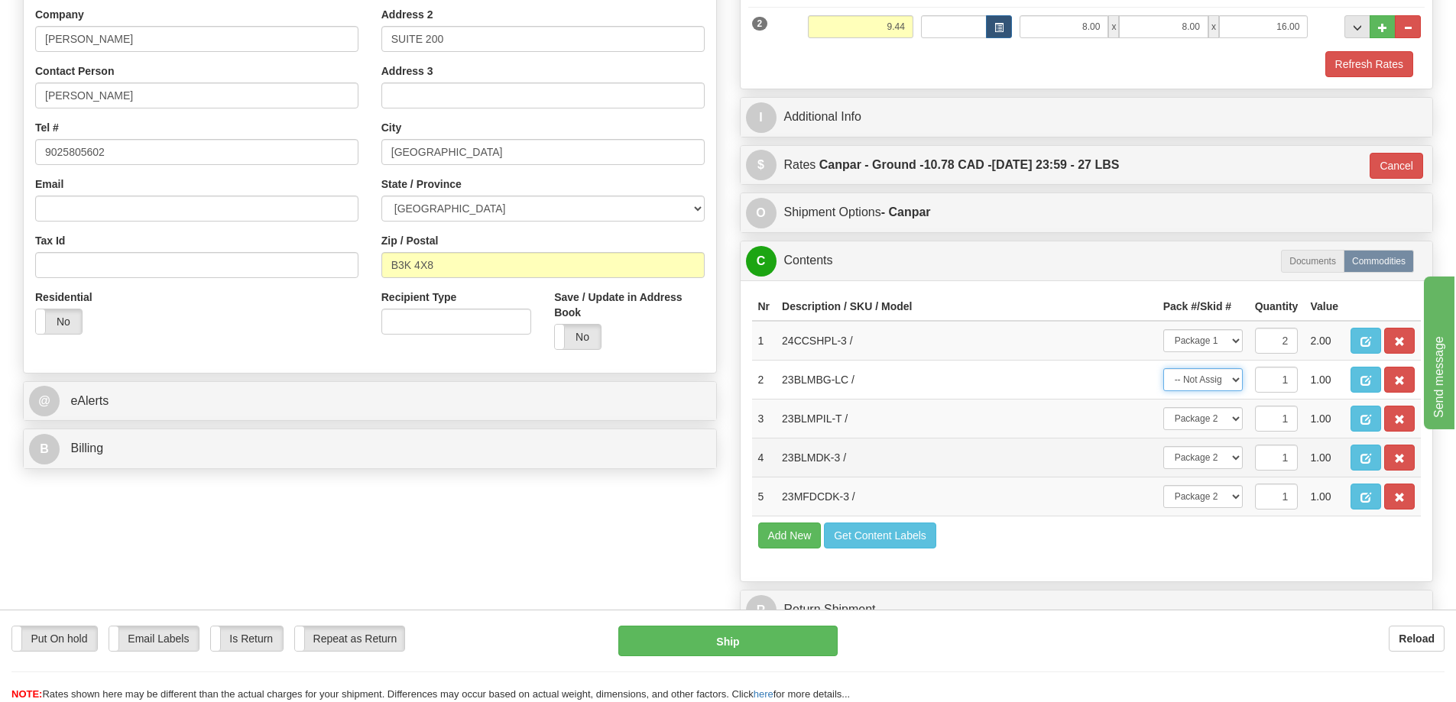
select select "1"
click at [1163, 368] on select "-- Not Assigned -- Package 1 Package 2" at bounding box center [1202, 379] width 79 height 23
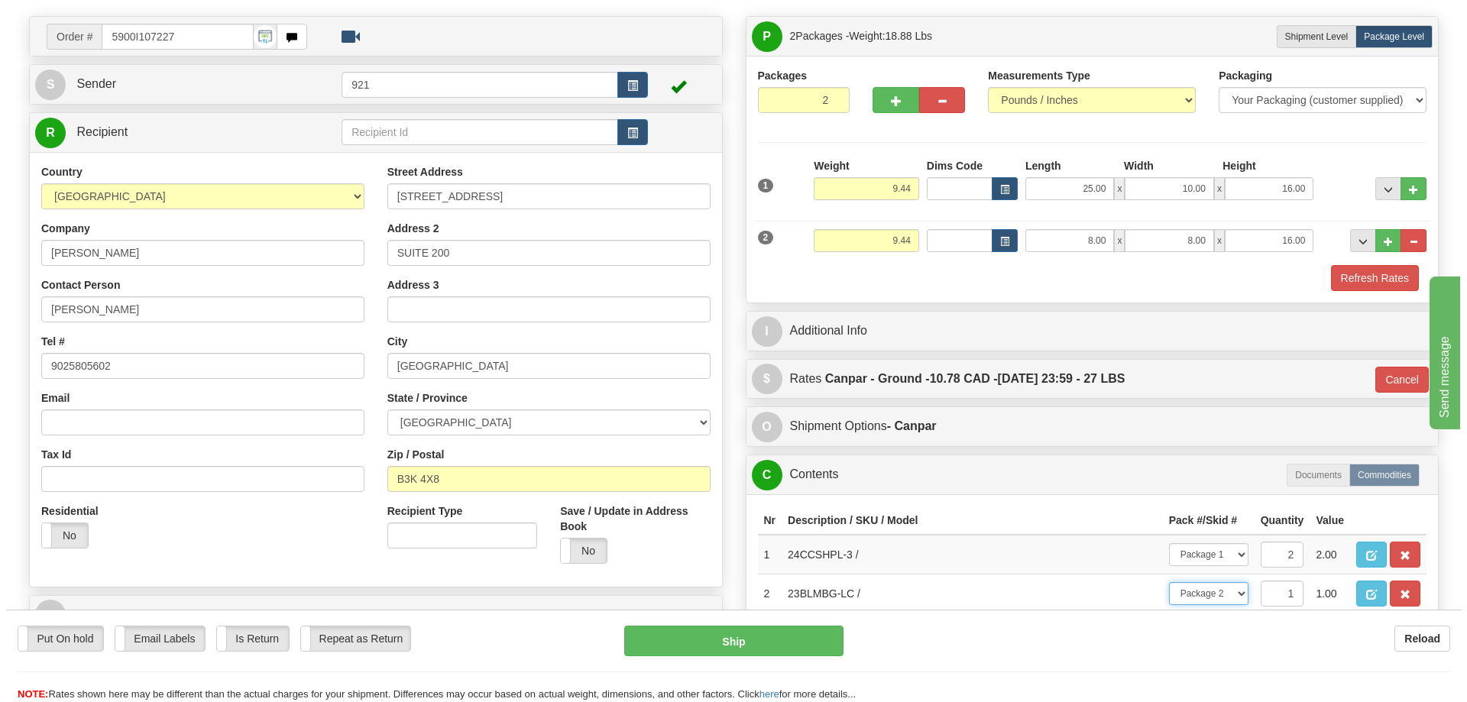
scroll to position [382, 0]
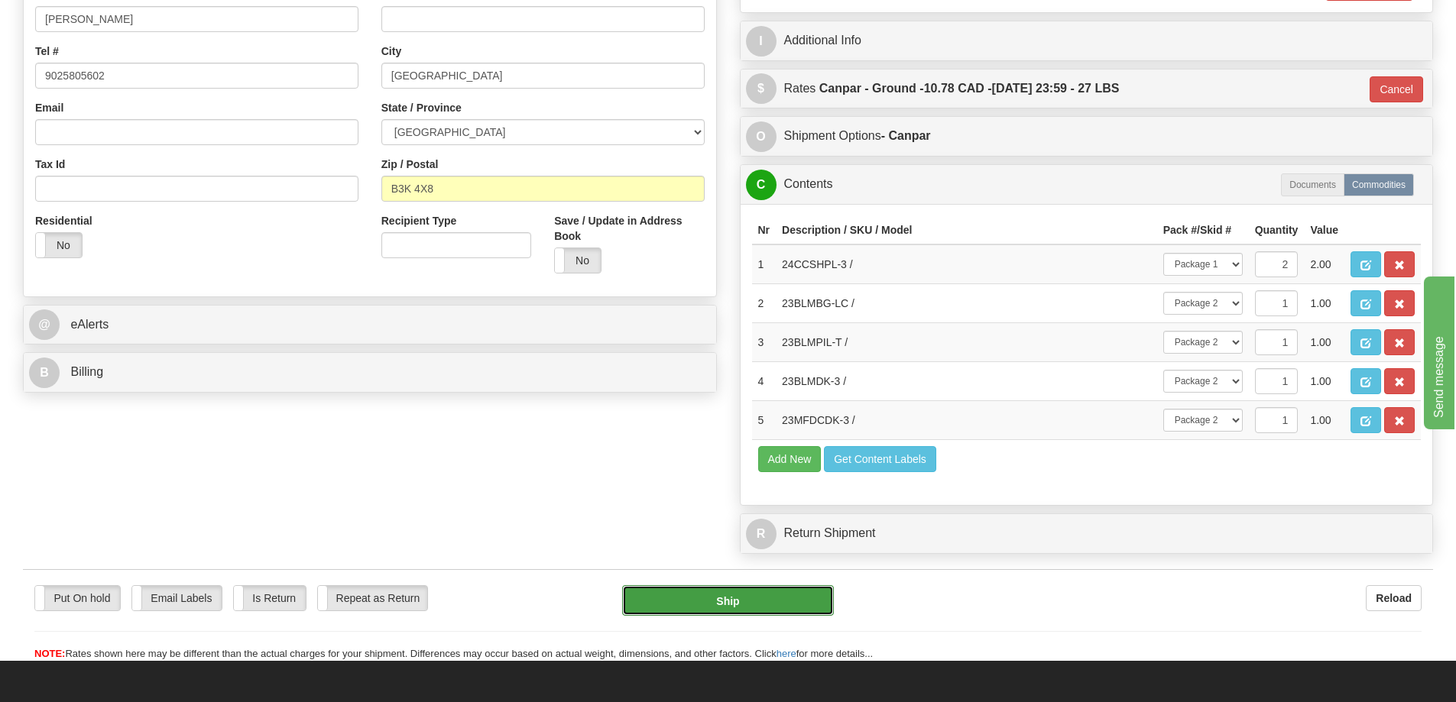
click at [796, 601] on button "Ship" at bounding box center [728, 600] width 212 height 31
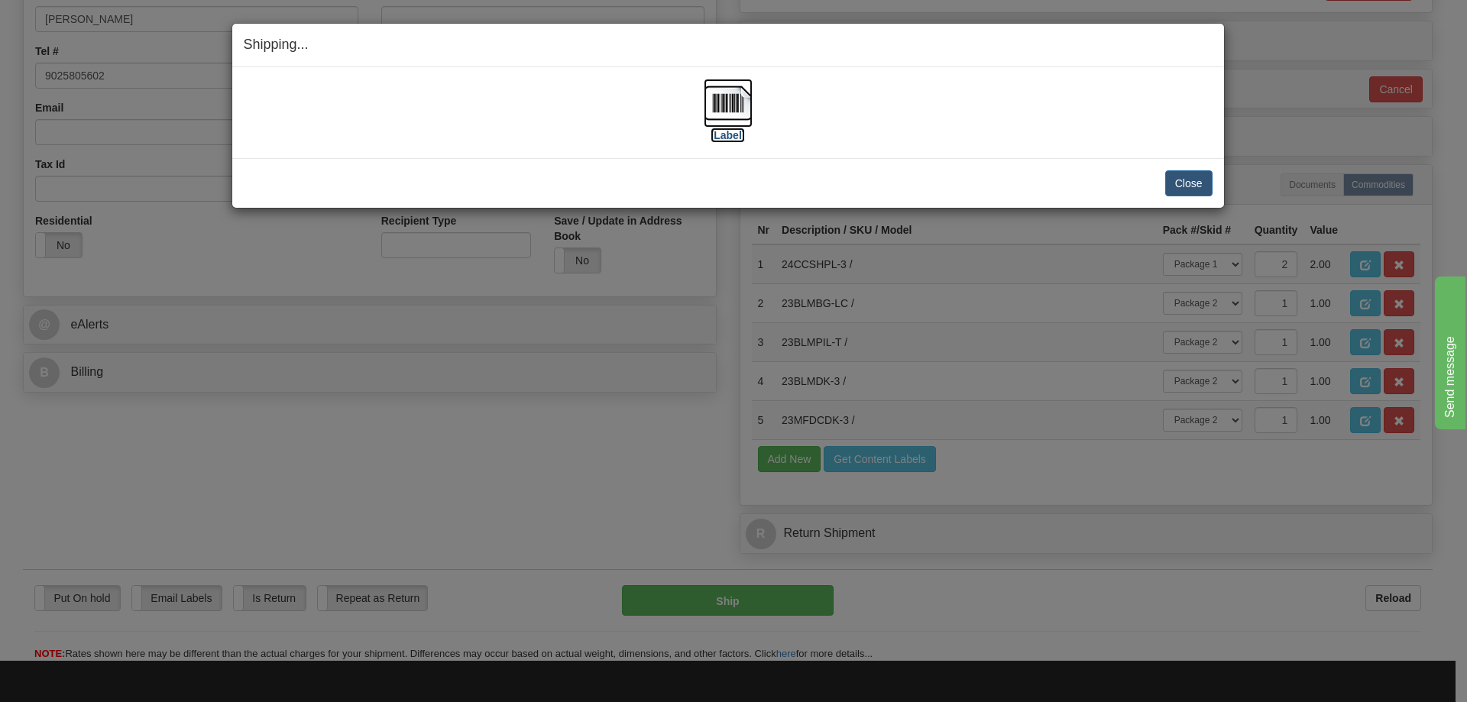
click at [724, 103] on img at bounding box center [728, 103] width 49 height 49
click at [737, 105] on img at bounding box center [728, 103] width 49 height 49
click at [1178, 174] on button "Close" at bounding box center [1188, 183] width 47 height 26
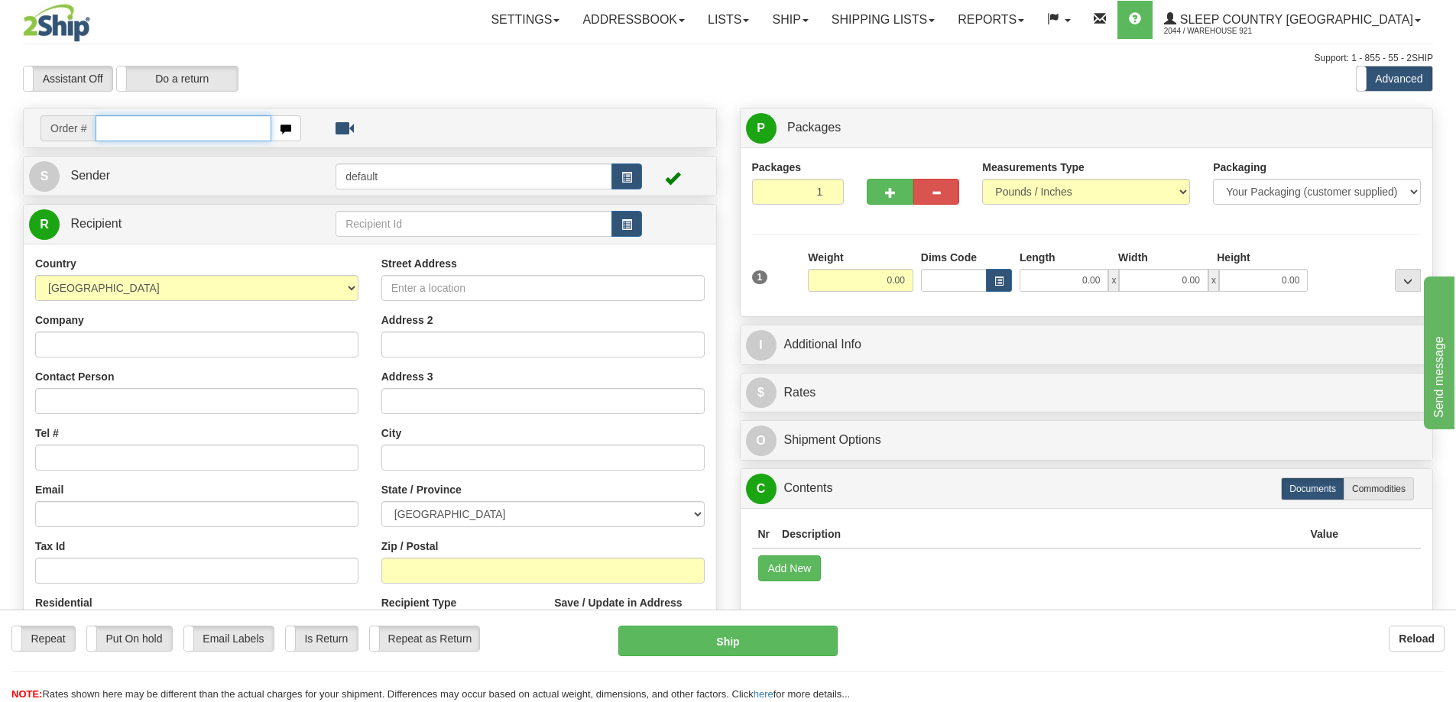
click at [211, 137] on input "text" at bounding box center [184, 128] width 176 height 26
paste input "9000I104966"
type input "9000I104966"
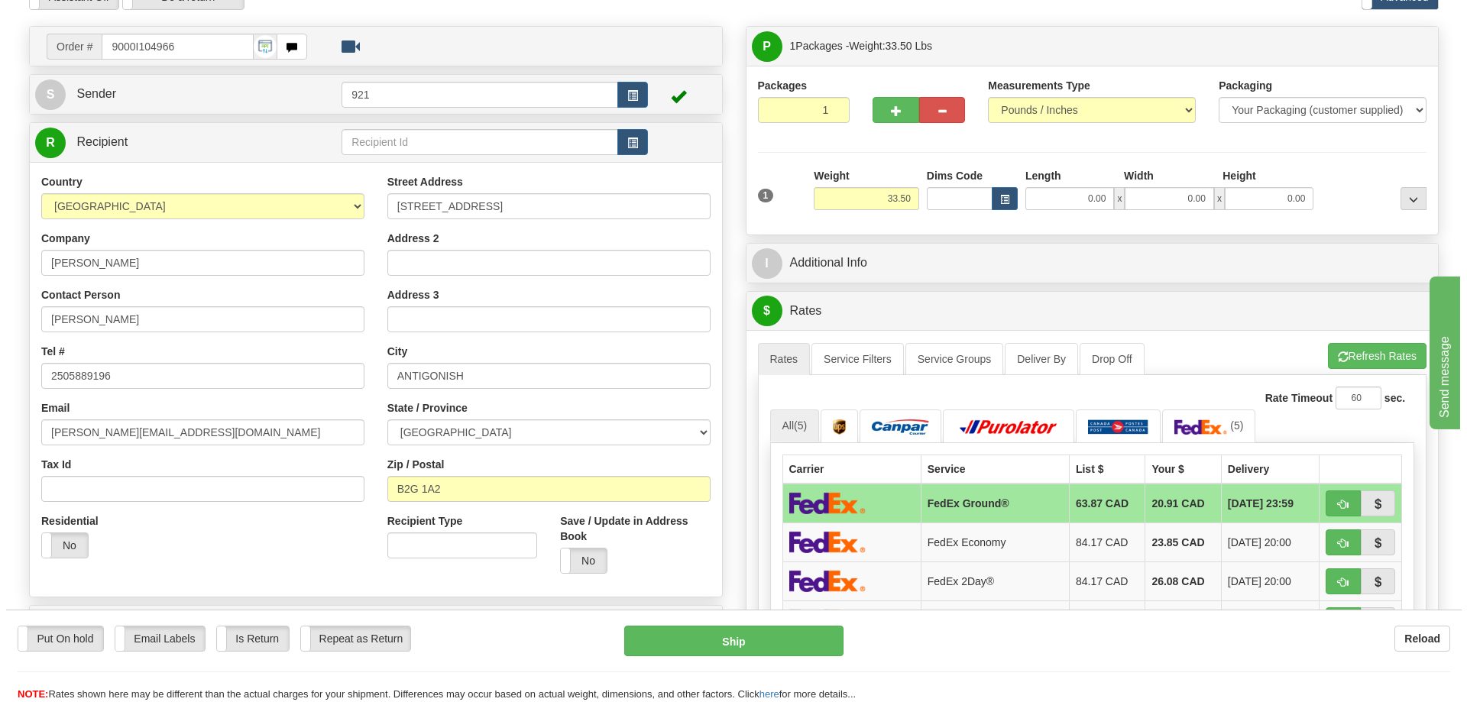
scroll to position [76, 0]
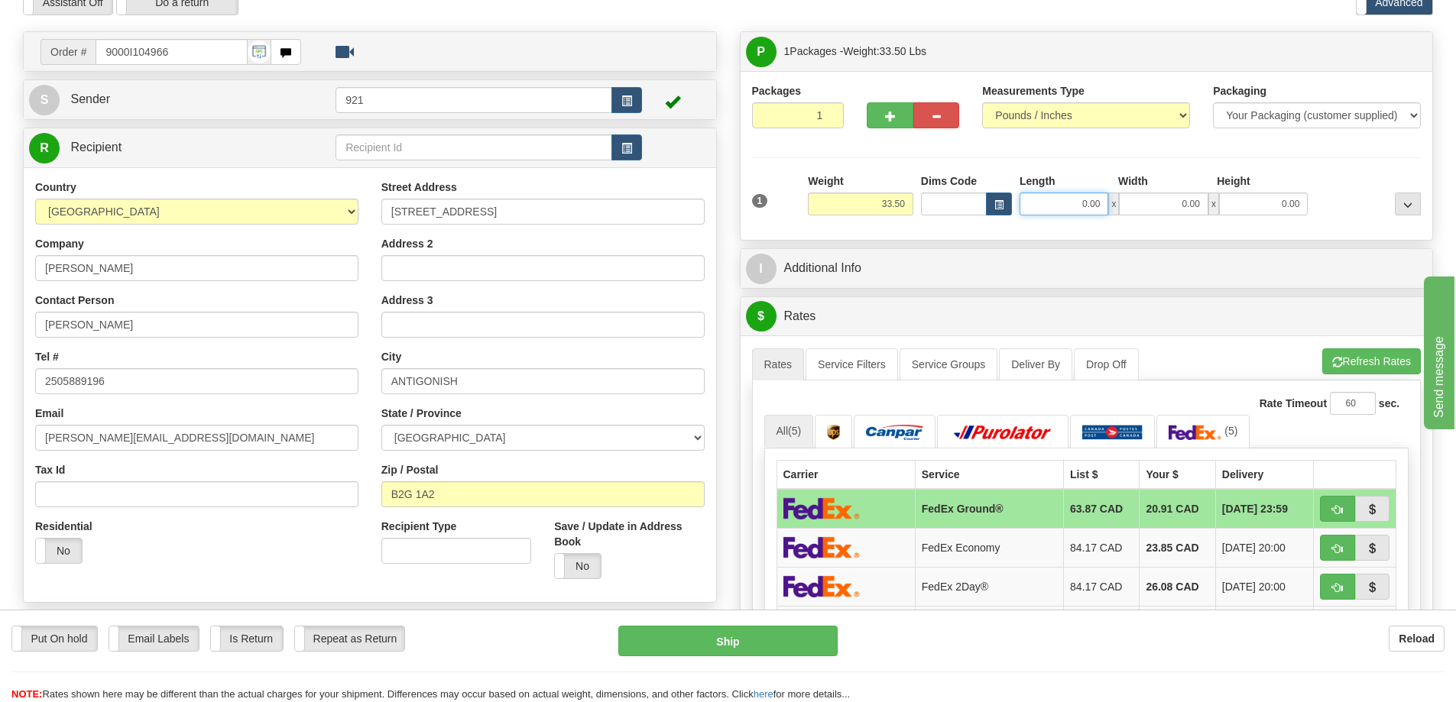
click at [1053, 199] on input "0.00" at bounding box center [1063, 204] width 89 height 23
type input "18.00"
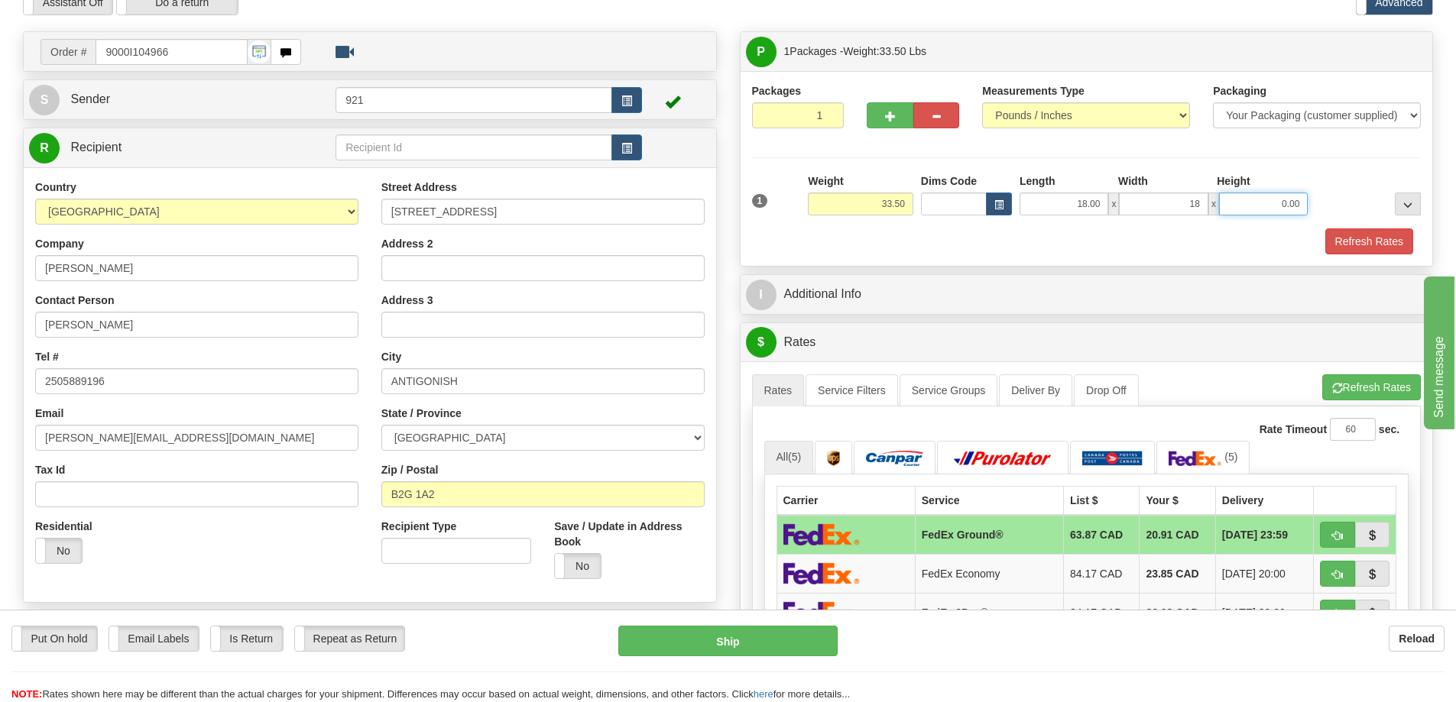
type input "18.00"
type input "38.00"
click at [1345, 390] on button "Refresh Rates" at bounding box center [1371, 387] width 99 height 26
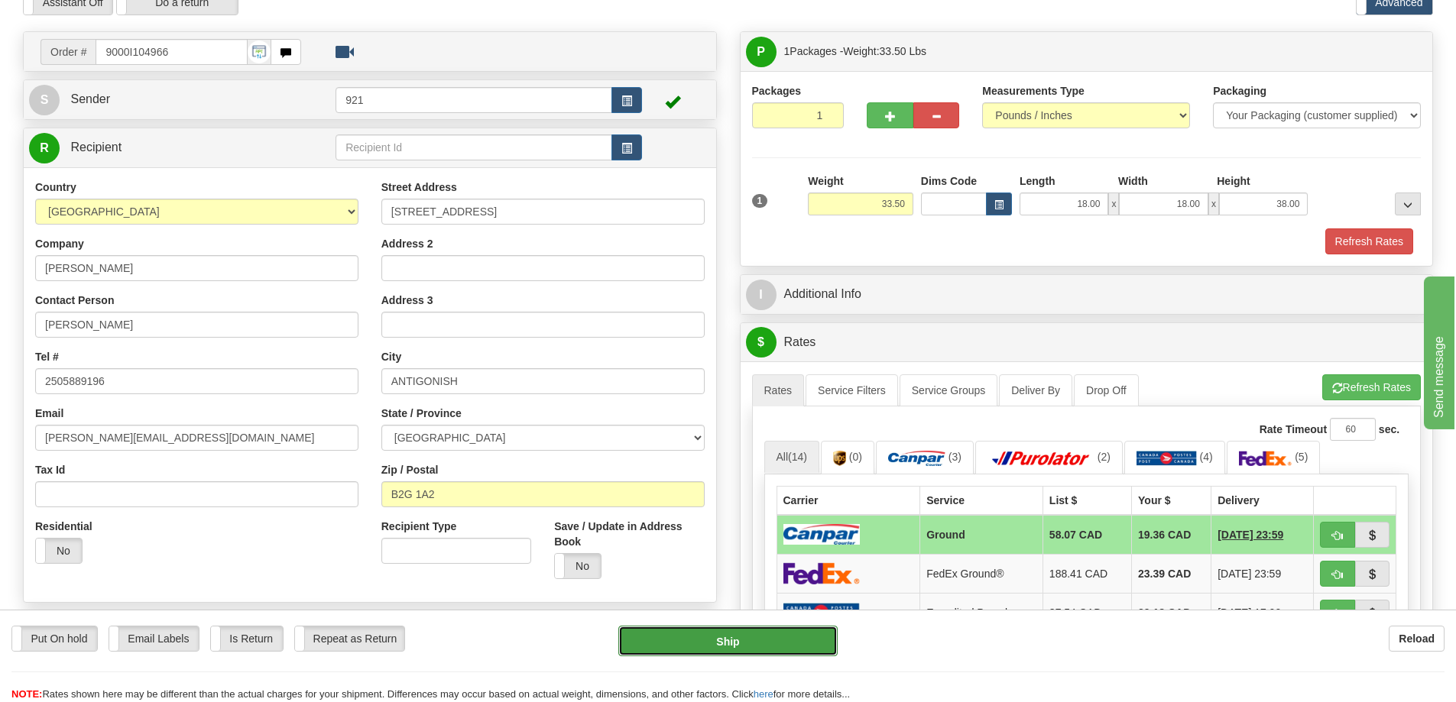
click at [796, 647] on button "Ship" at bounding box center [727, 641] width 219 height 31
type input "1"
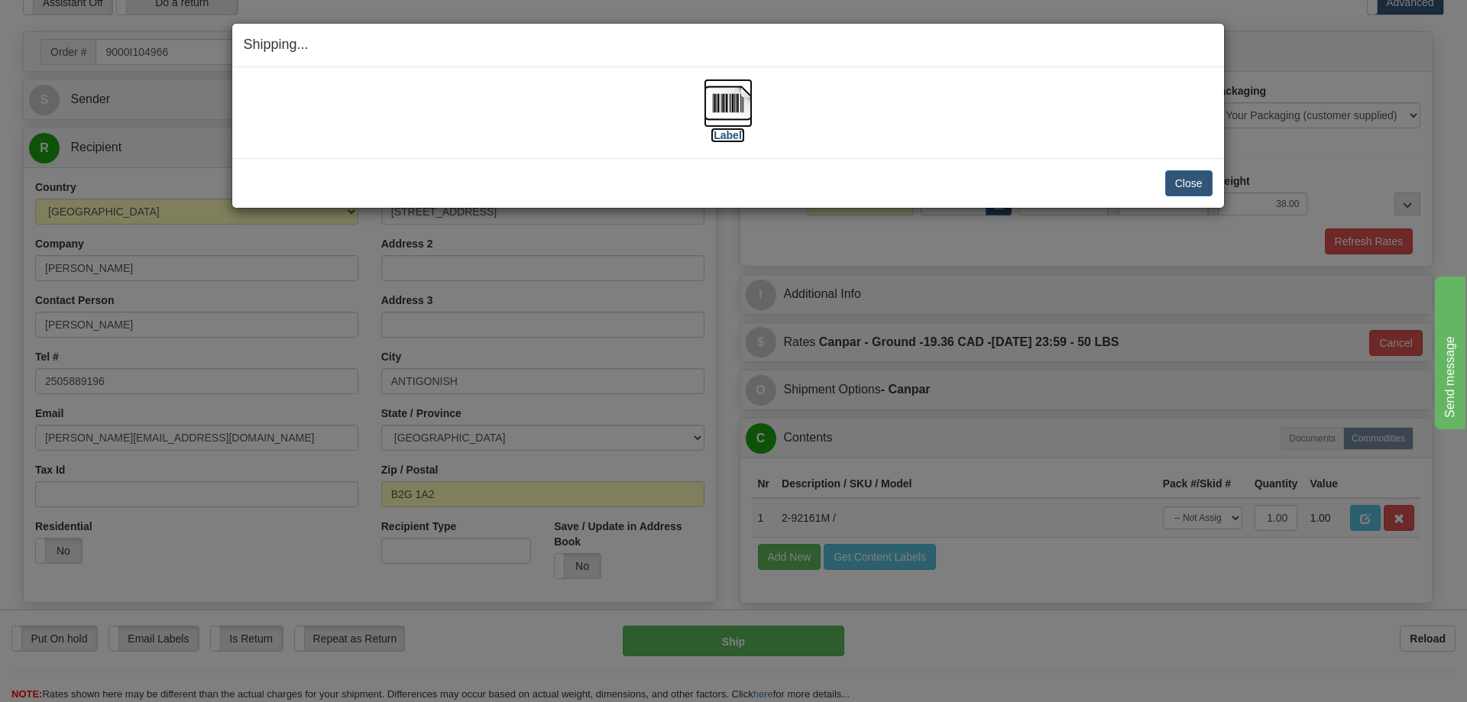
click at [723, 109] on img at bounding box center [728, 103] width 49 height 49
drag, startPoint x: 1094, startPoint y: 171, endPoint x: 1103, endPoint y: 171, distance: 8.4
click at [1094, 171] on div "Close Cancel" at bounding box center [728, 183] width 969 height 26
click at [1188, 181] on button "Close" at bounding box center [1188, 183] width 47 height 26
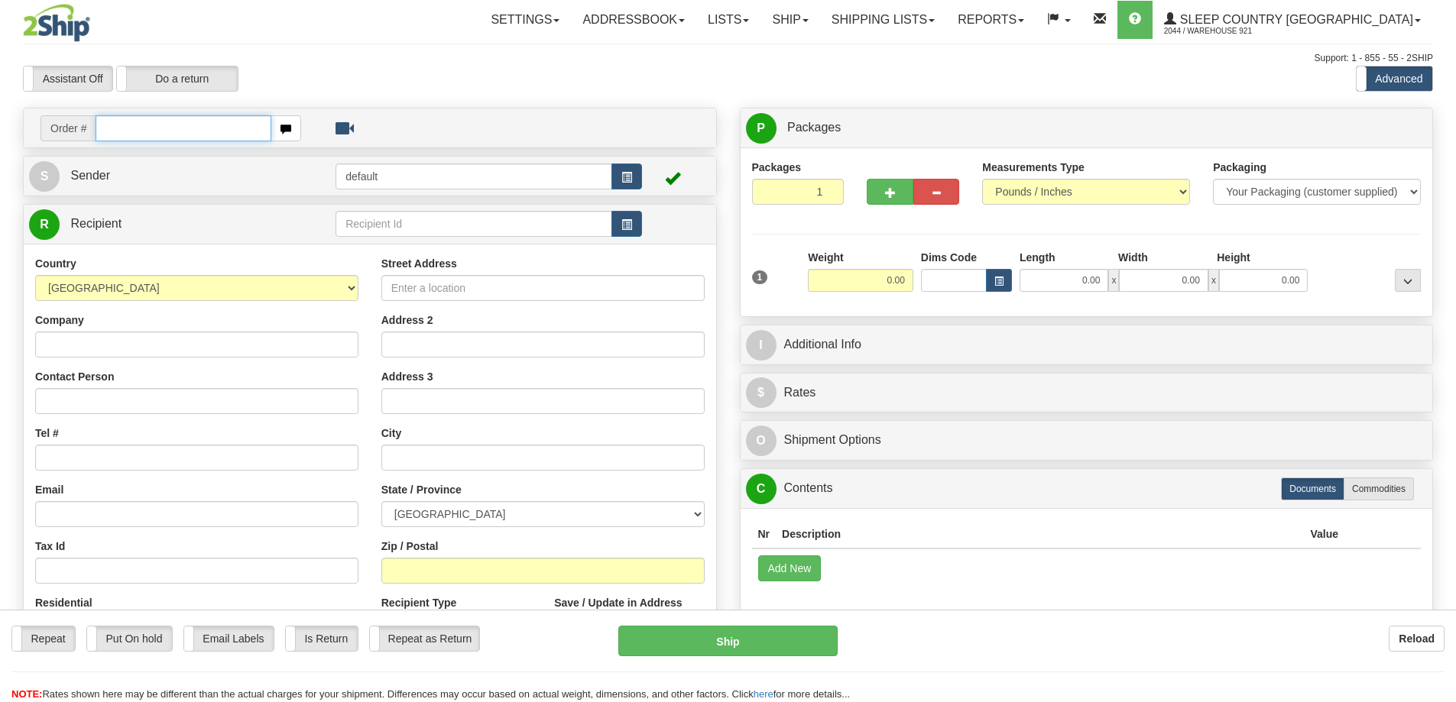
click at [188, 130] on input "text" at bounding box center [184, 128] width 176 height 26
paste input "9000I106178"
type input "9000I106178"
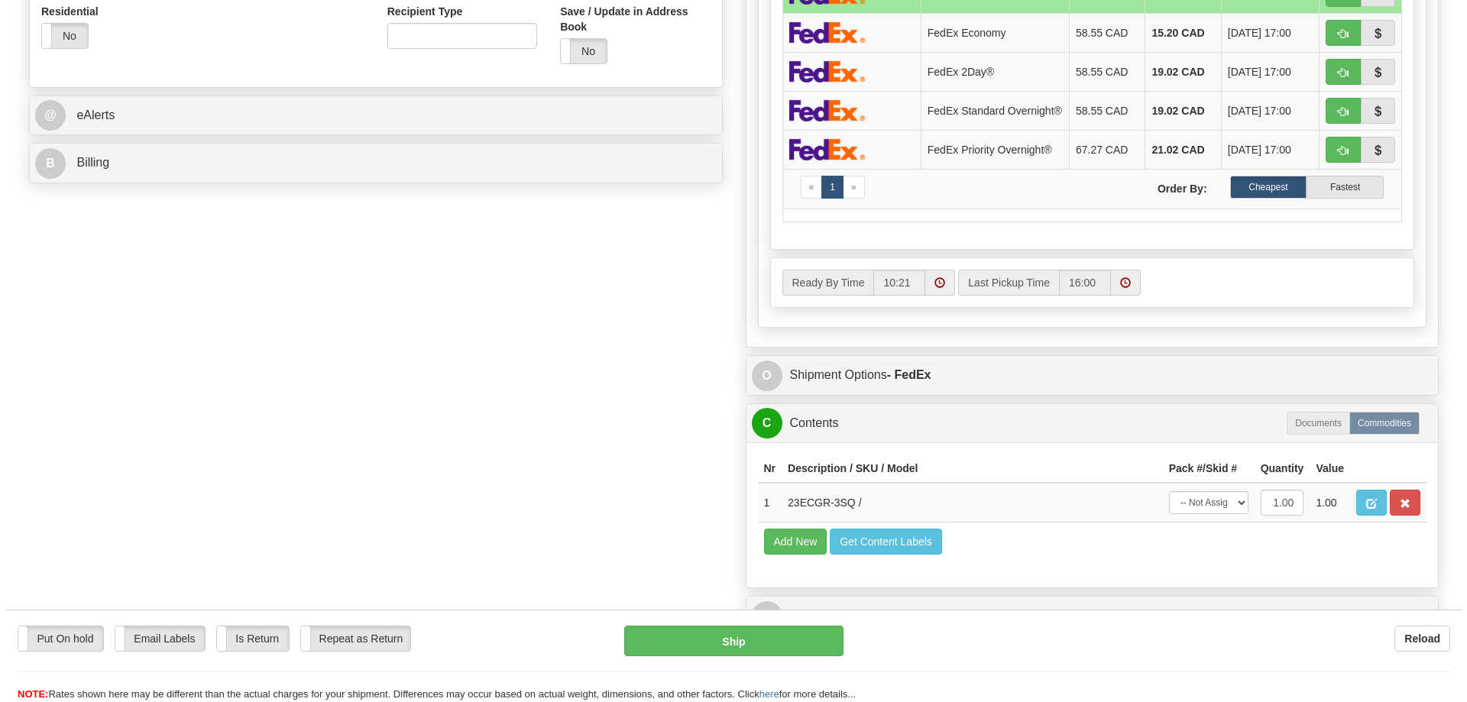
scroll to position [76, 0]
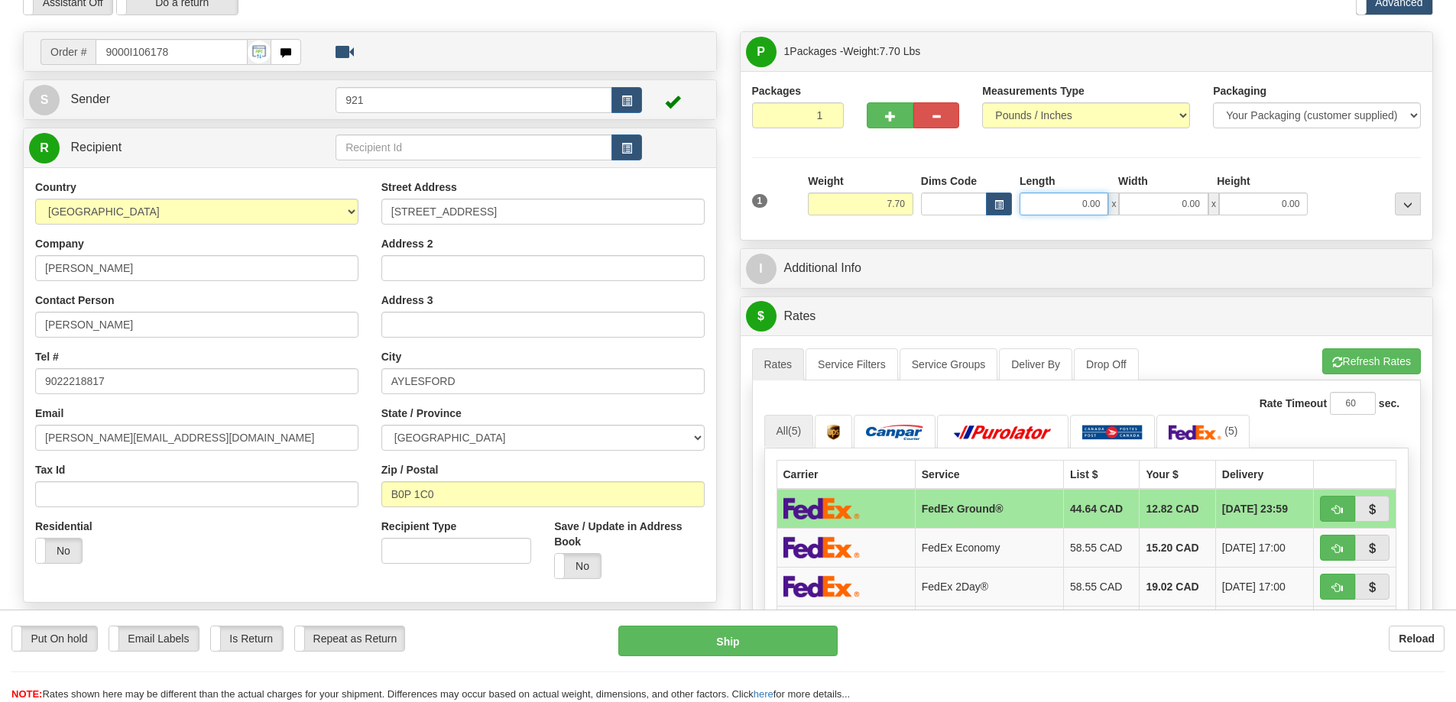
click at [1052, 206] on input "0.00" at bounding box center [1063, 204] width 89 height 23
type input "5.00"
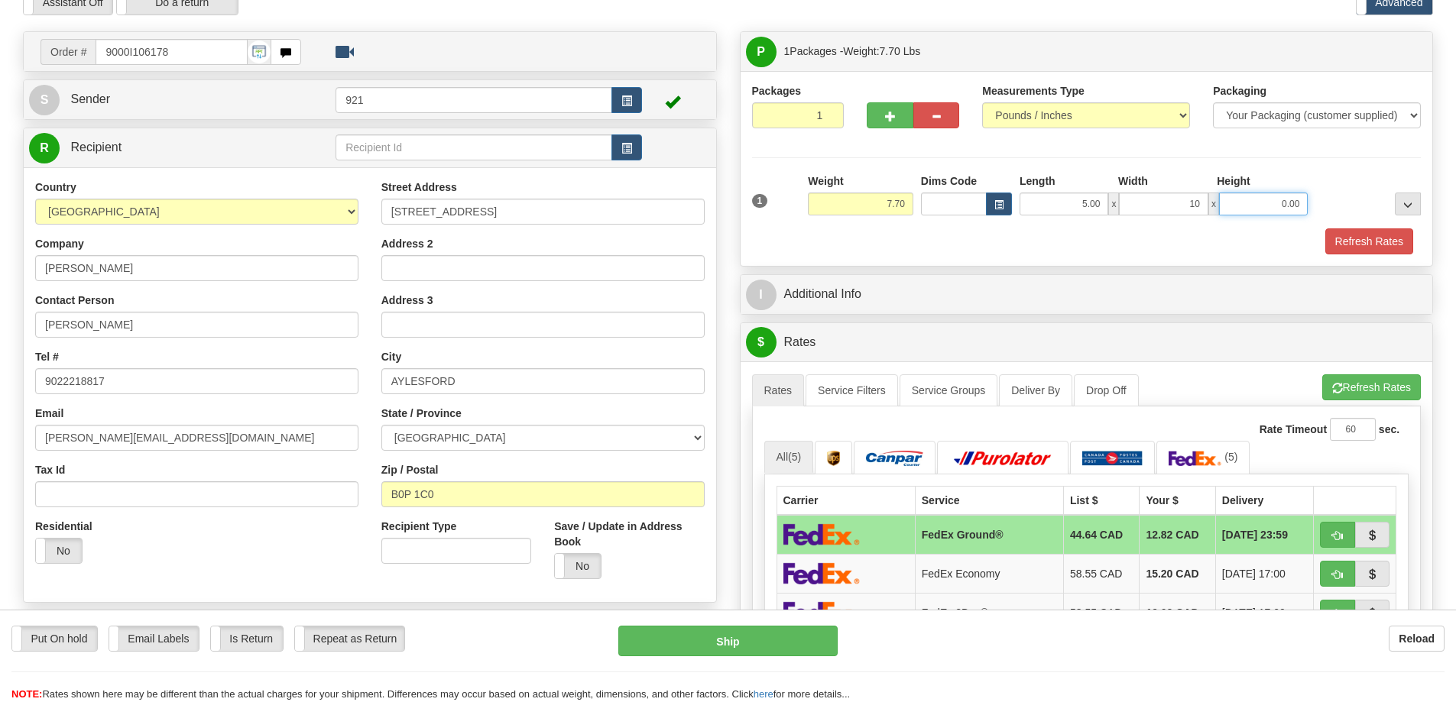
type input "10.00"
type input "7.00"
click at [1382, 387] on button "Refresh Rates" at bounding box center [1371, 387] width 99 height 26
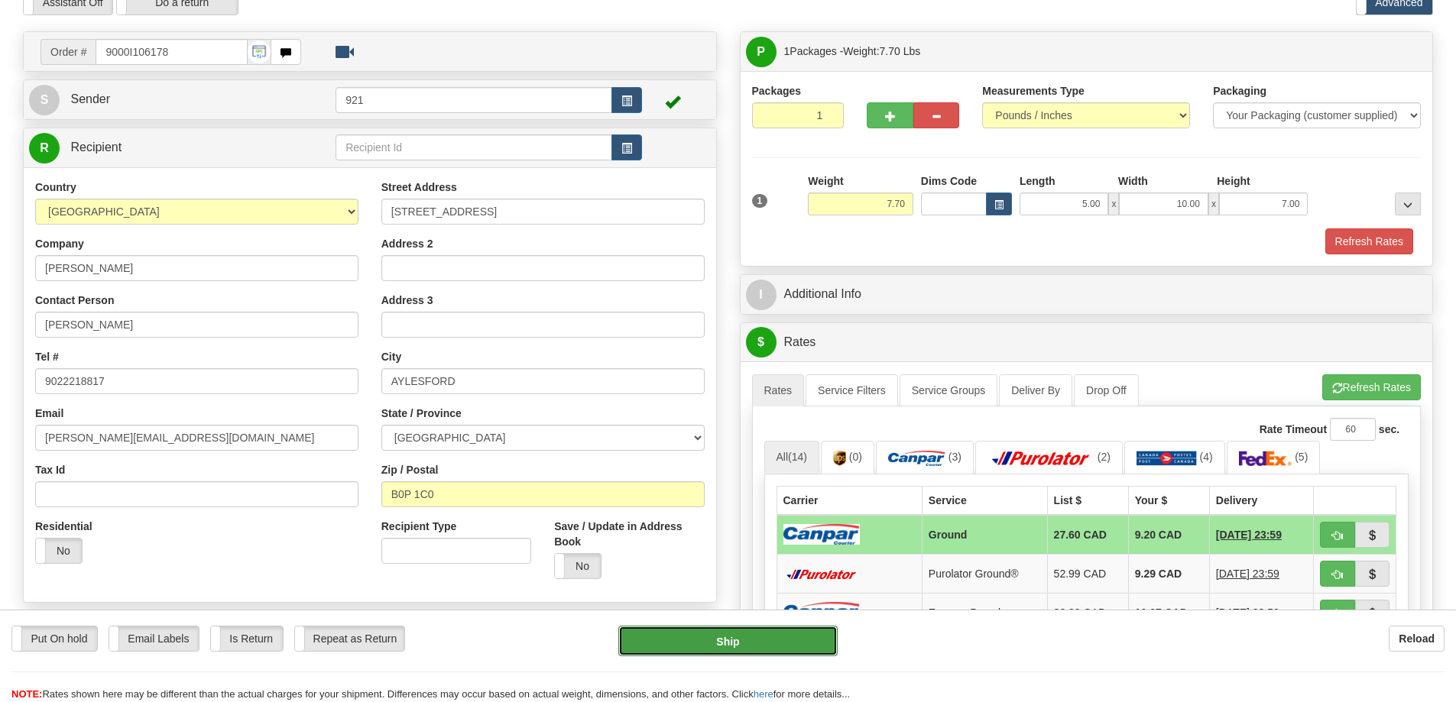
click at [808, 650] on button "Ship" at bounding box center [727, 641] width 219 height 31
type input "1"
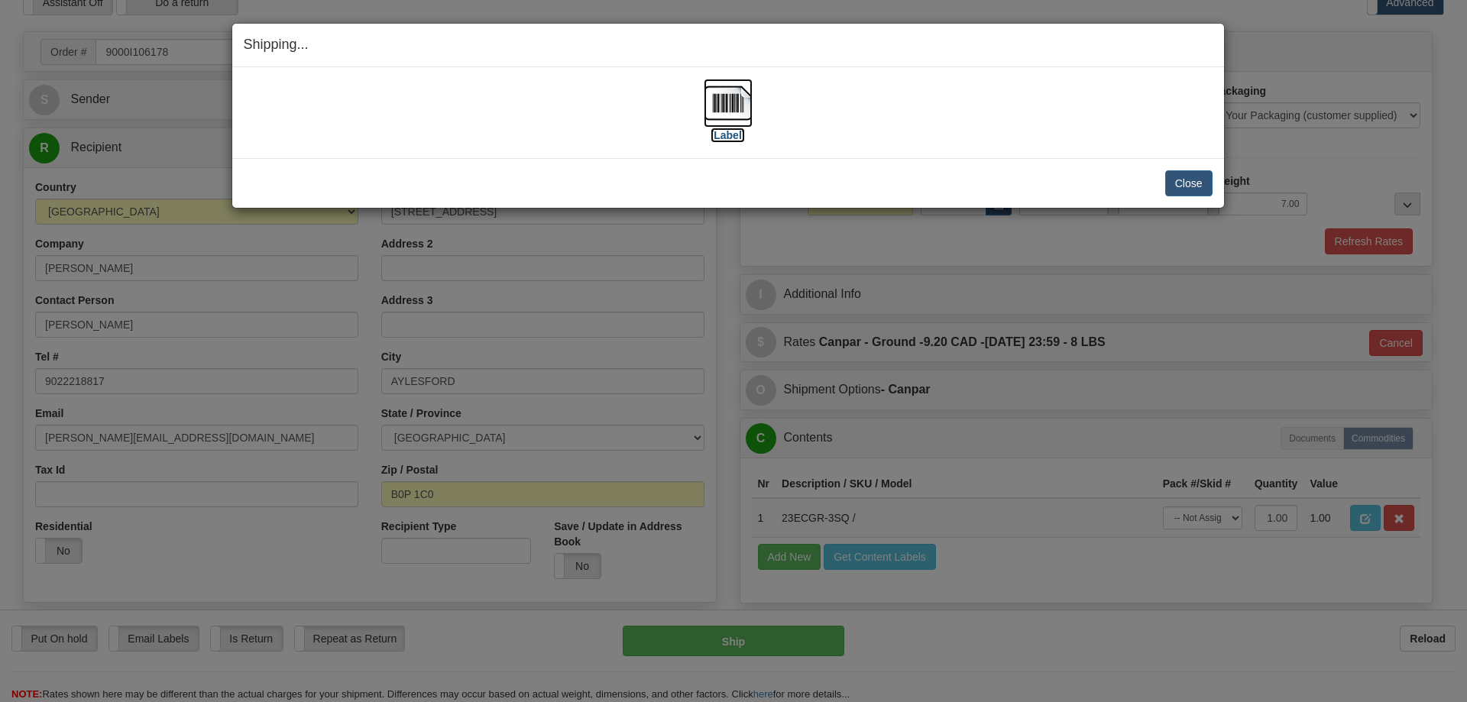
click at [727, 124] on img at bounding box center [728, 103] width 49 height 49
drag, startPoint x: 1042, startPoint y: 153, endPoint x: 1062, endPoint y: 156, distance: 20.9
click at [1042, 153] on div "[Label] IMPORTANT NOTICE Embassy / Consulate / Government Building / Hospital C…" at bounding box center [728, 112] width 992 height 91
click at [1175, 180] on button "Close" at bounding box center [1188, 183] width 47 height 26
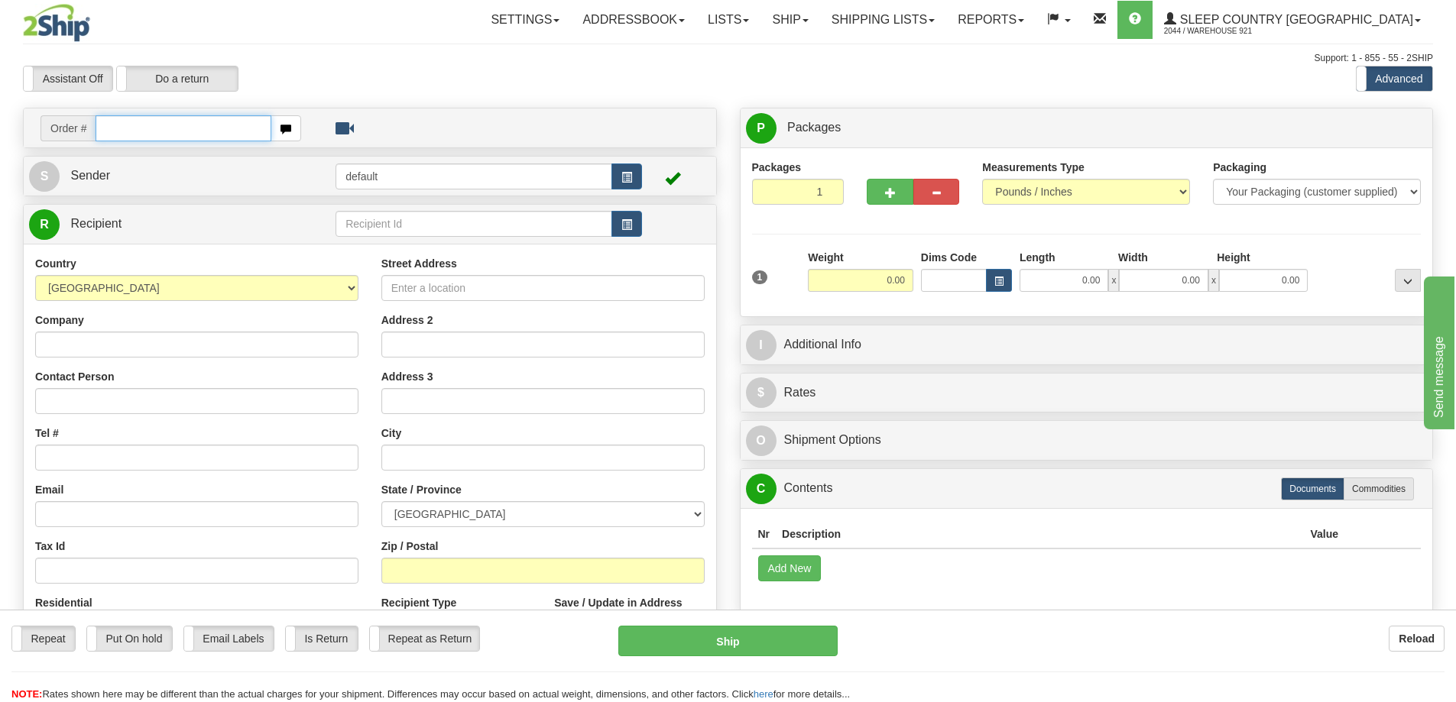
click at [176, 125] on input "text" at bounding box center [184, 128] width 176 height 26
paste input "9000I107710"
type input "9000I107710"
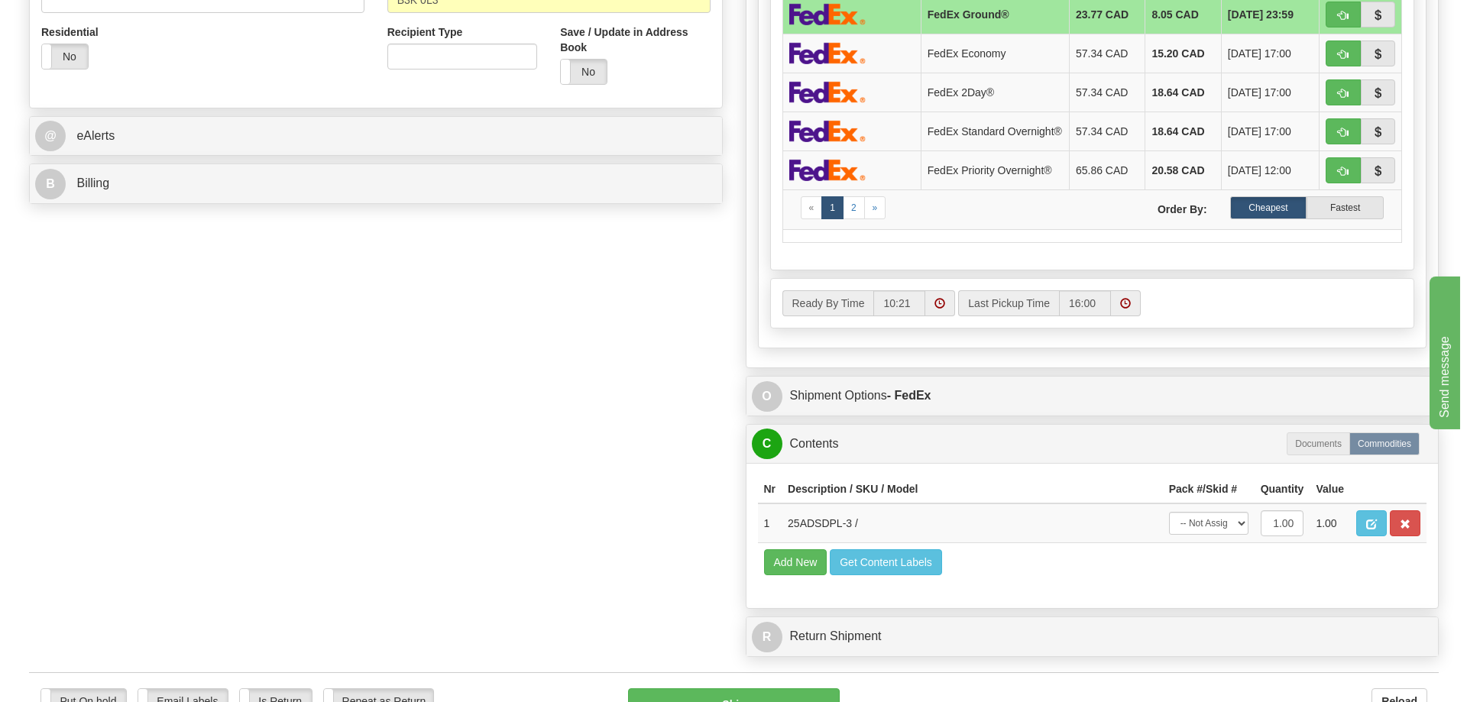
scroll to position [229, 0]
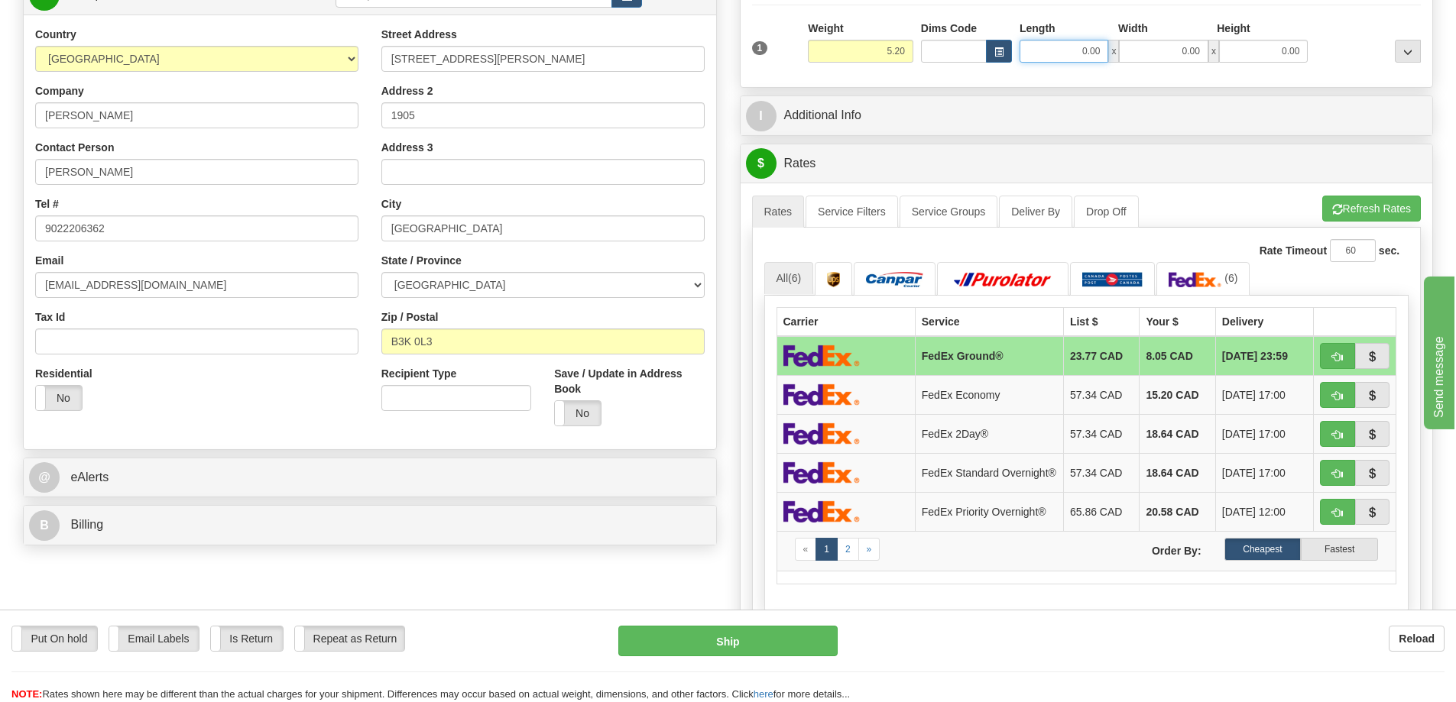
click at [1068, 57] on input "0.00" at bounding box center [1063, 51] width 89 height 23
type input "7.00"
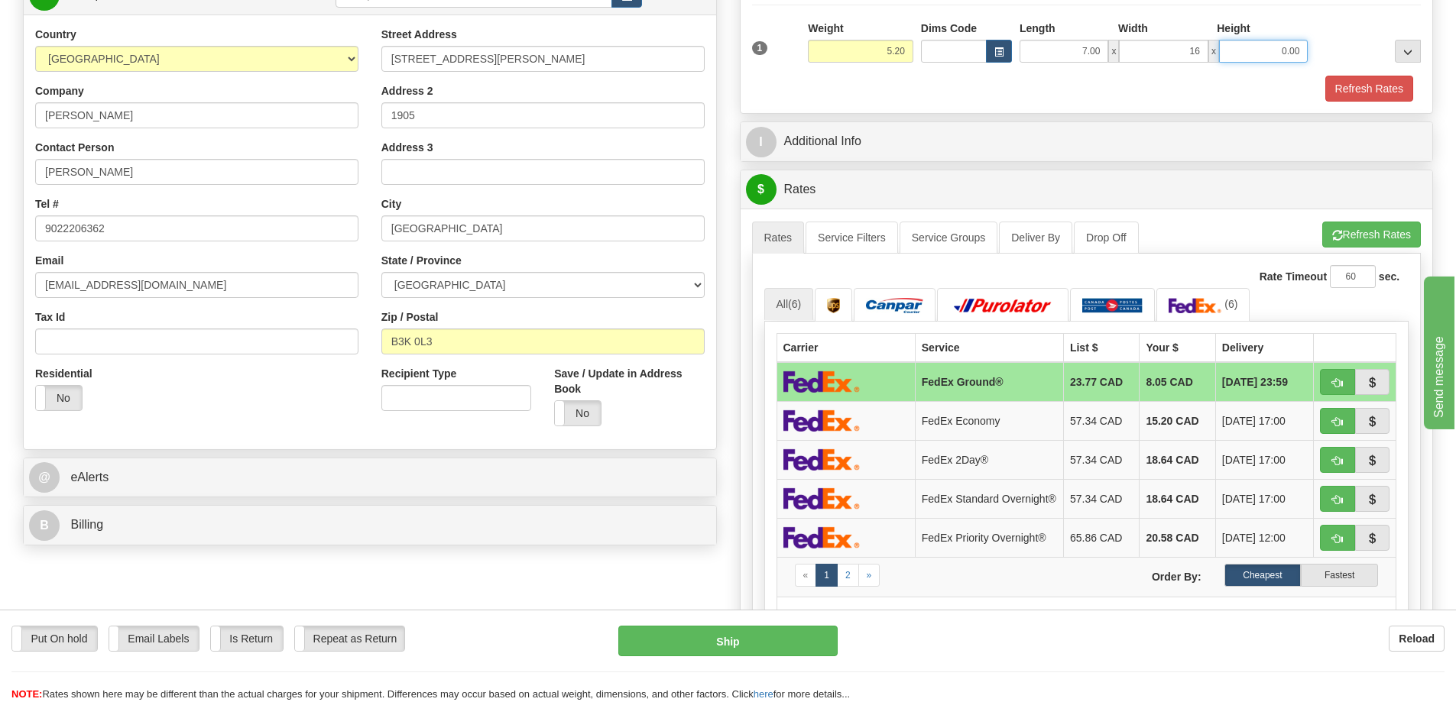
type input "16.00"
type input "5.00"
click at [1362, 235] on button "Refresh Rates" at bounding box center [1371, 235] width 99 height 26
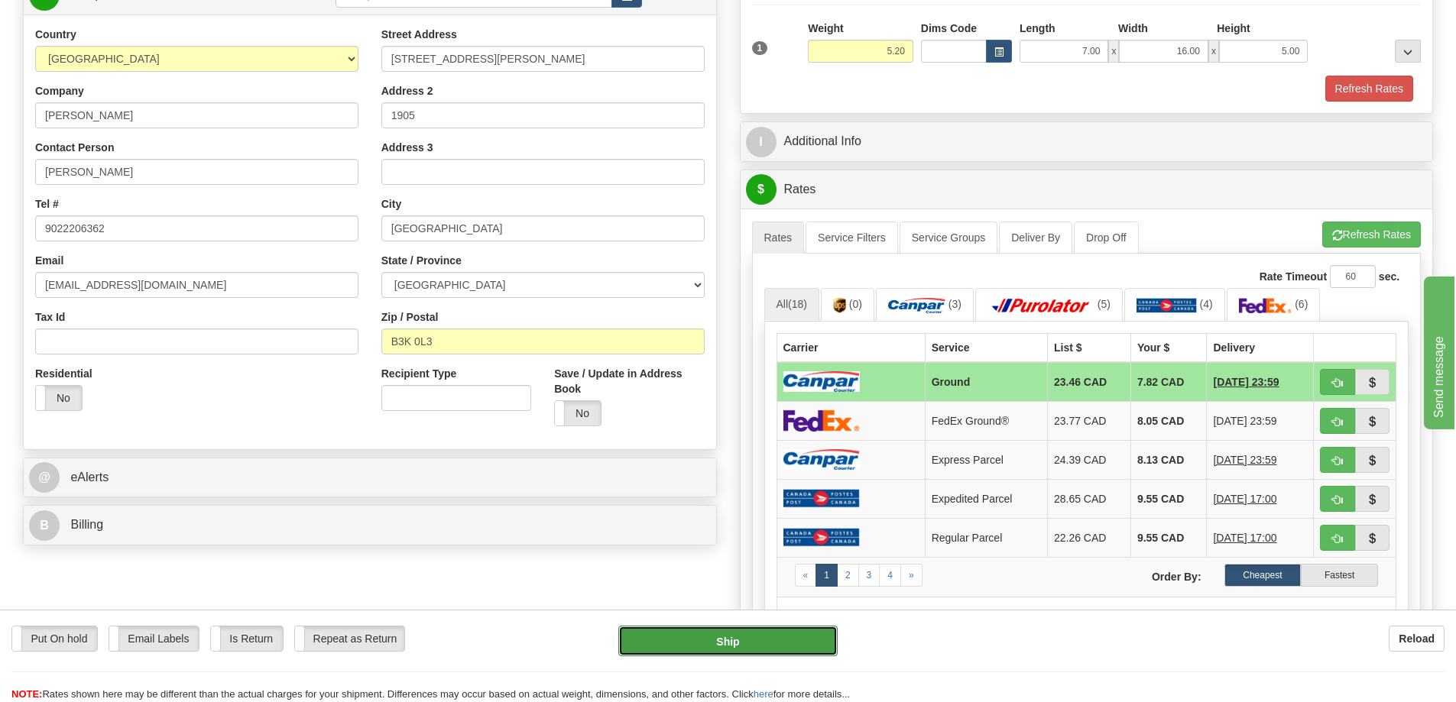
click at [758, 640] on button "Ship" at bounding box center [727, 641] width 219 height 31
type input "1"
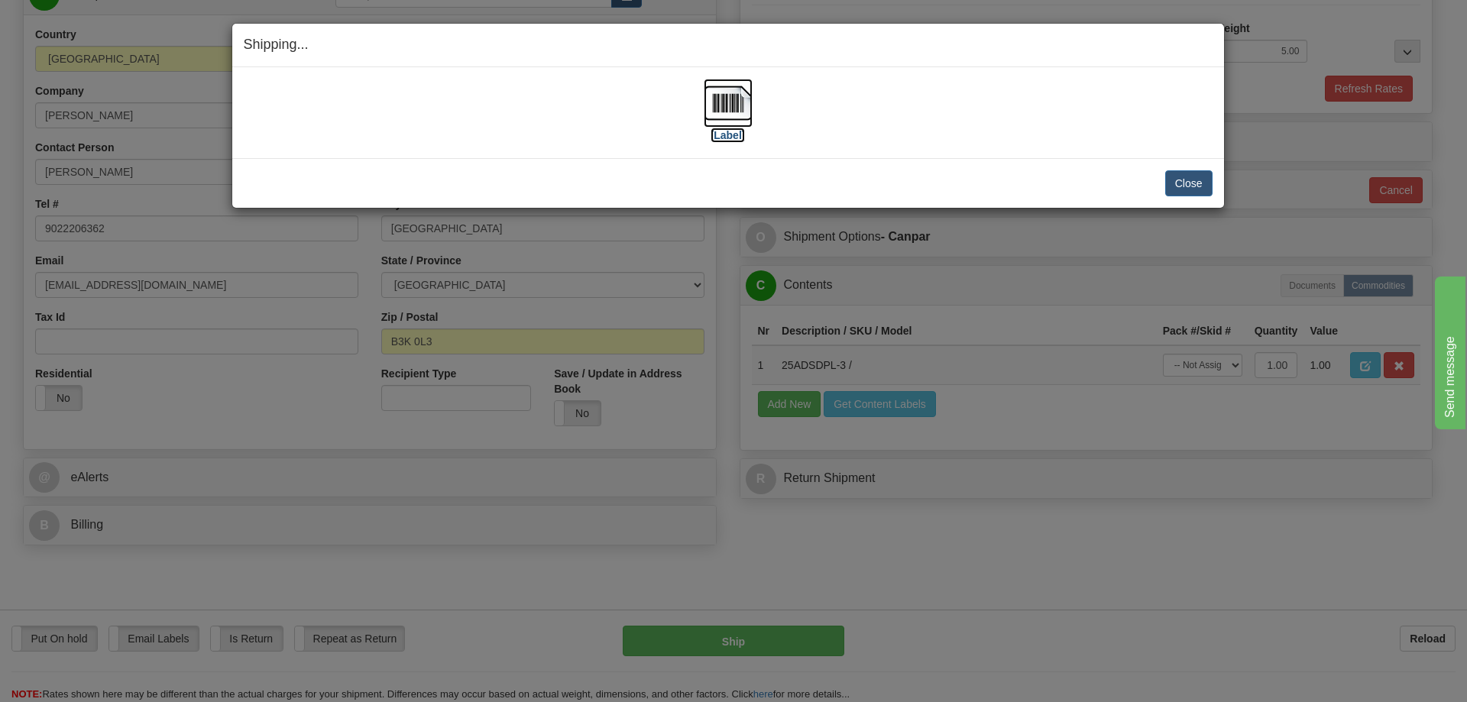
click at [719, 105] on img at bounding box center [728, 103] width 49 height 49
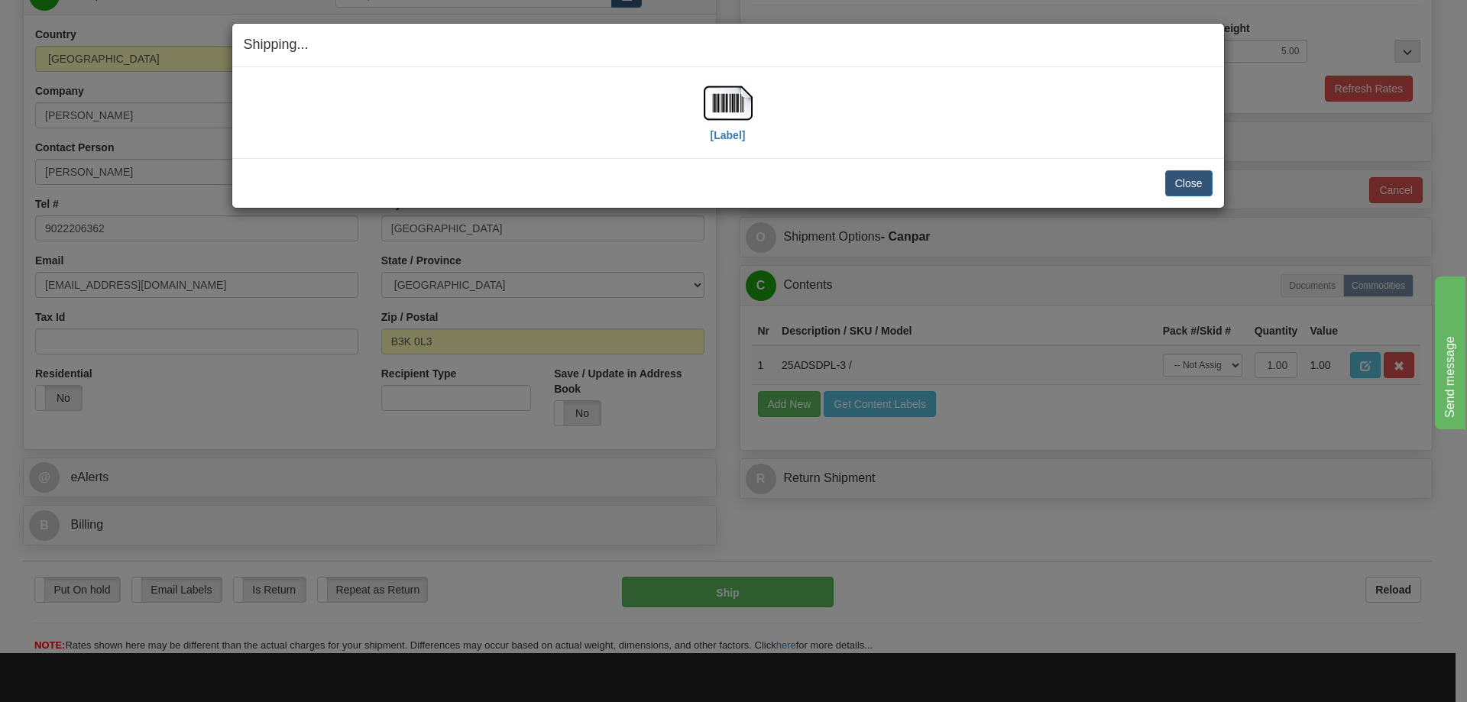
drag, startPoint x: 884, startPoint y: 125, endPoint x: 909, endPoint y: 127, distance: 25.3
click at [884, 125] on div "[Label]" at bounding box center [728, 113] width 969 height 68
click at [1192, 177] on button "Close" at bounding box center [1188, 183] width 47 height 26
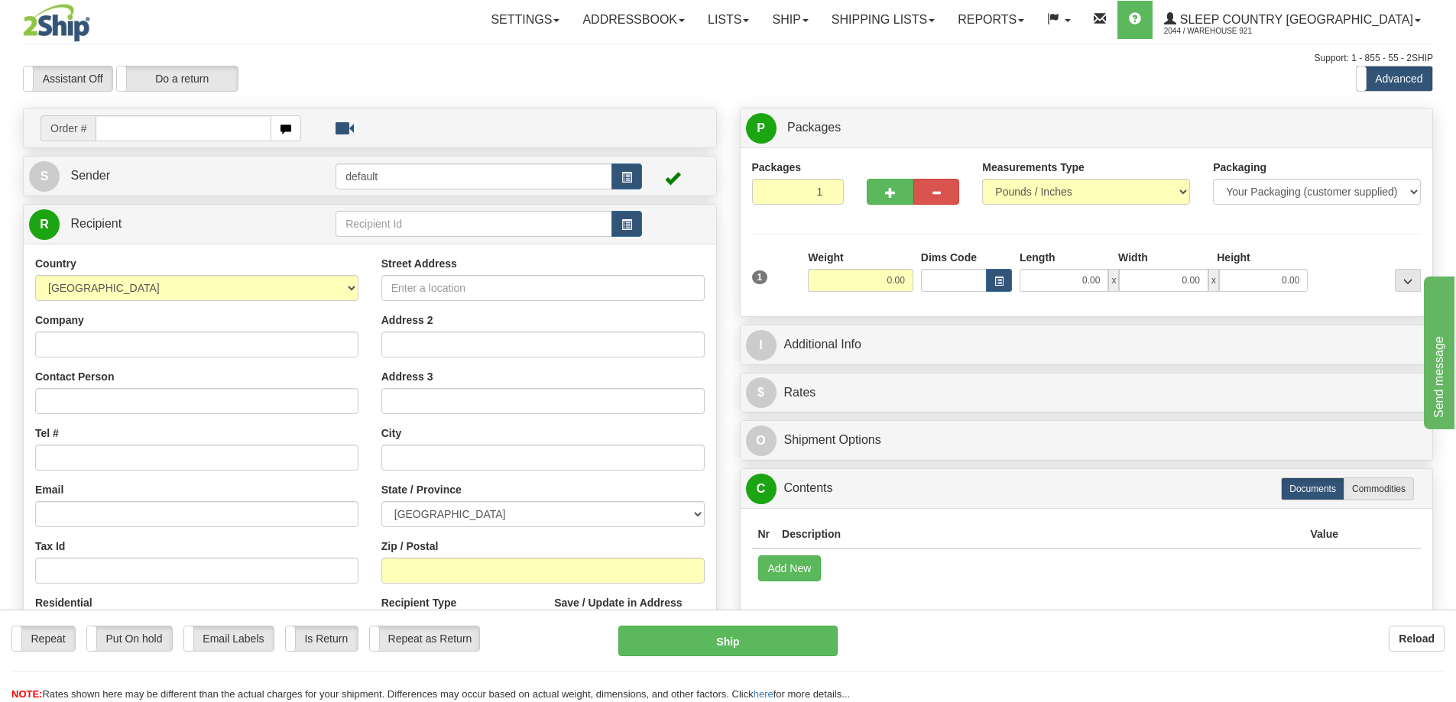
click at [188, 133] on input "text" at bounding box center [184, 128] width 176 height 26
type input "9000I110933"
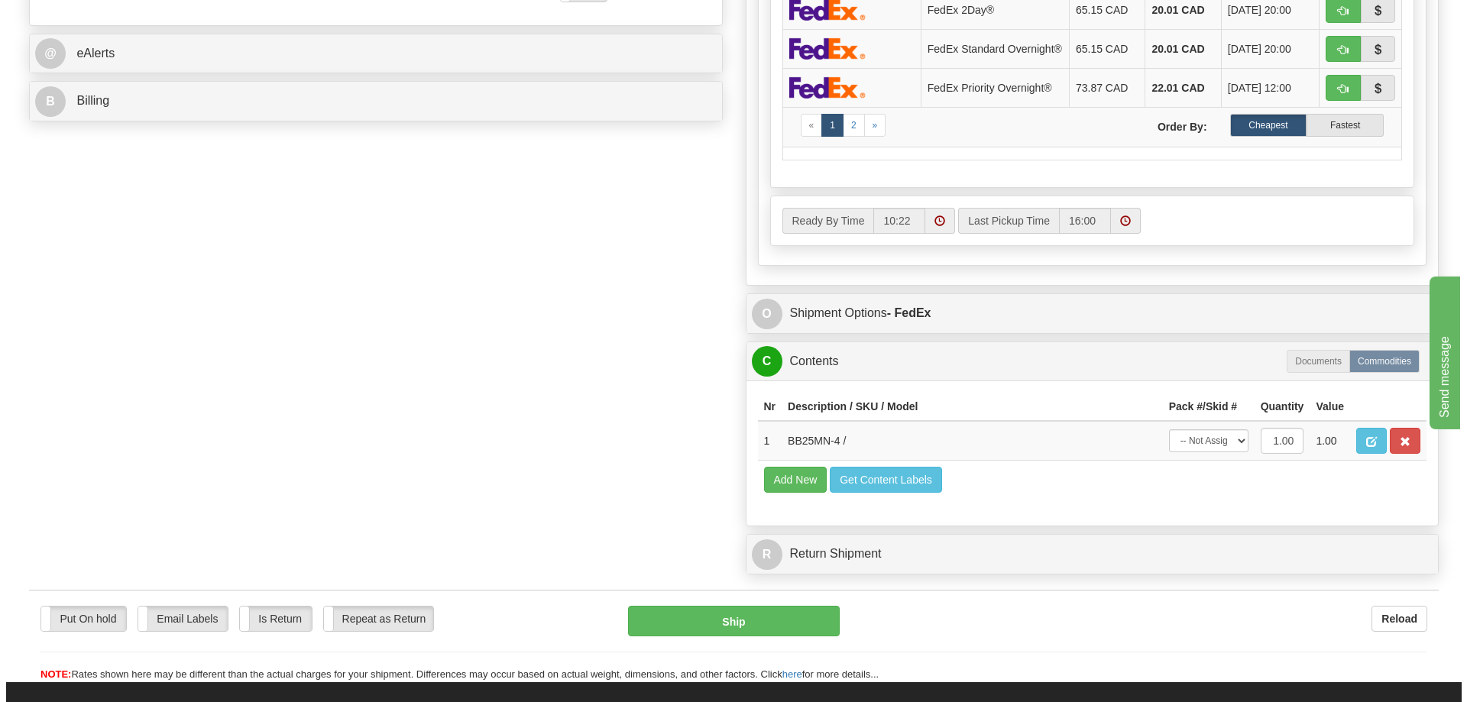
scroll to position [76, 0]
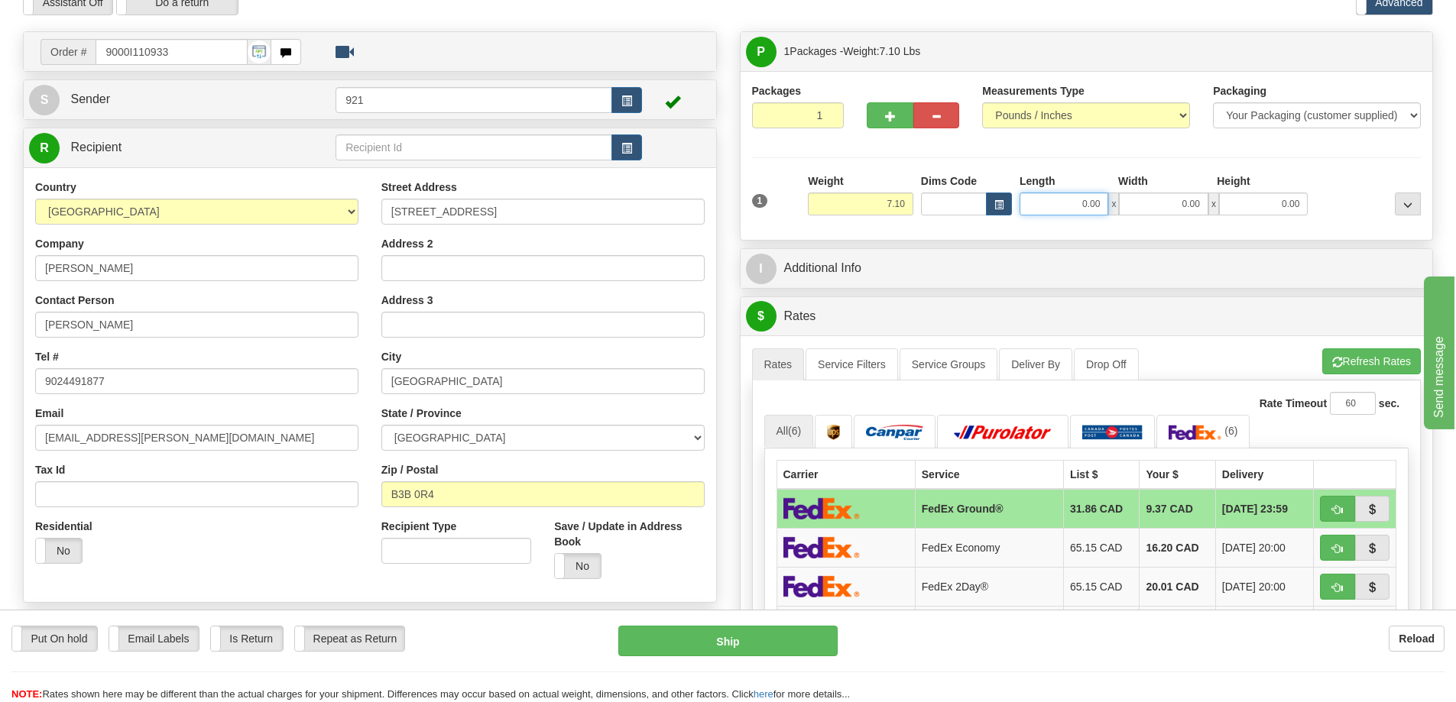
click at [1053, 203] on input "0.00" at bounding box center [1063, 204] width 89 height 23
type input "25.00"
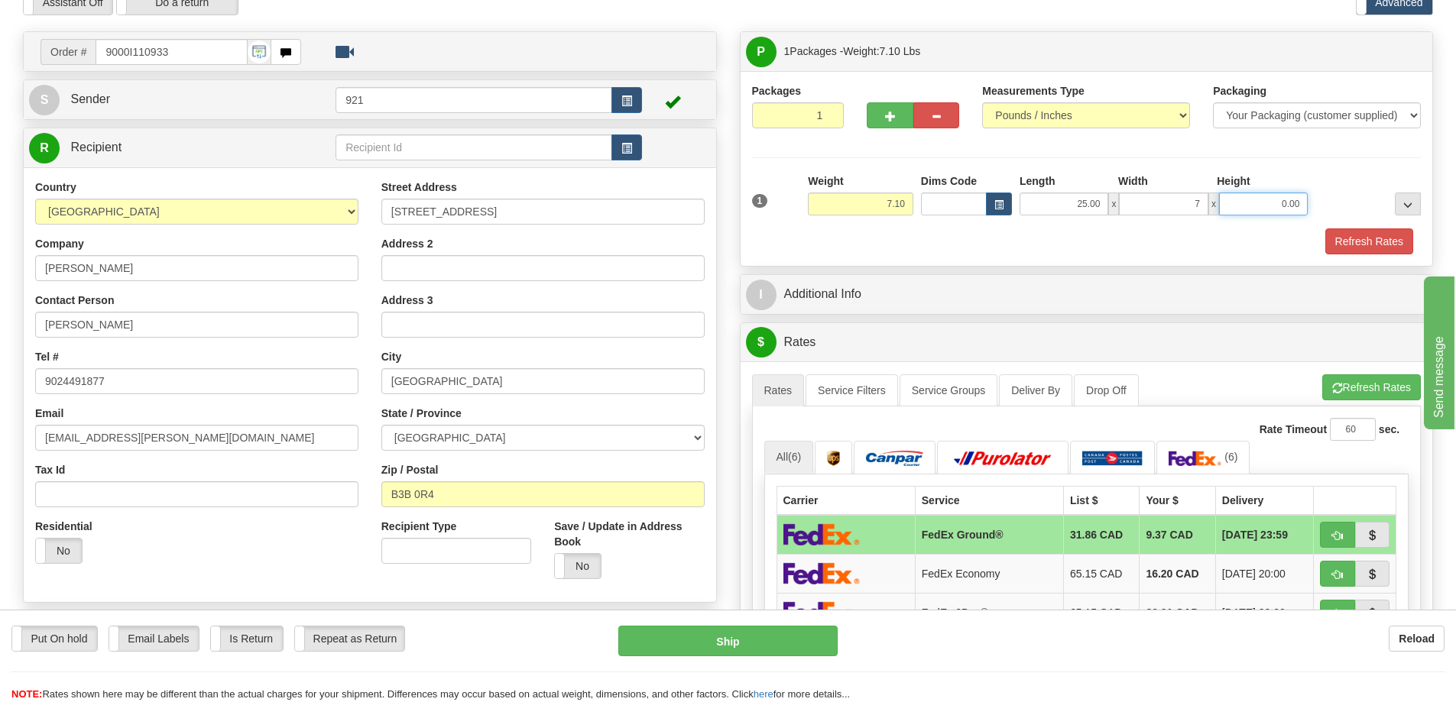
type input "7.00"
type input "10.00"
click at [1343, 394] on button "Refresh Rates" at bounding box center [1371, 387] width 99 height 26
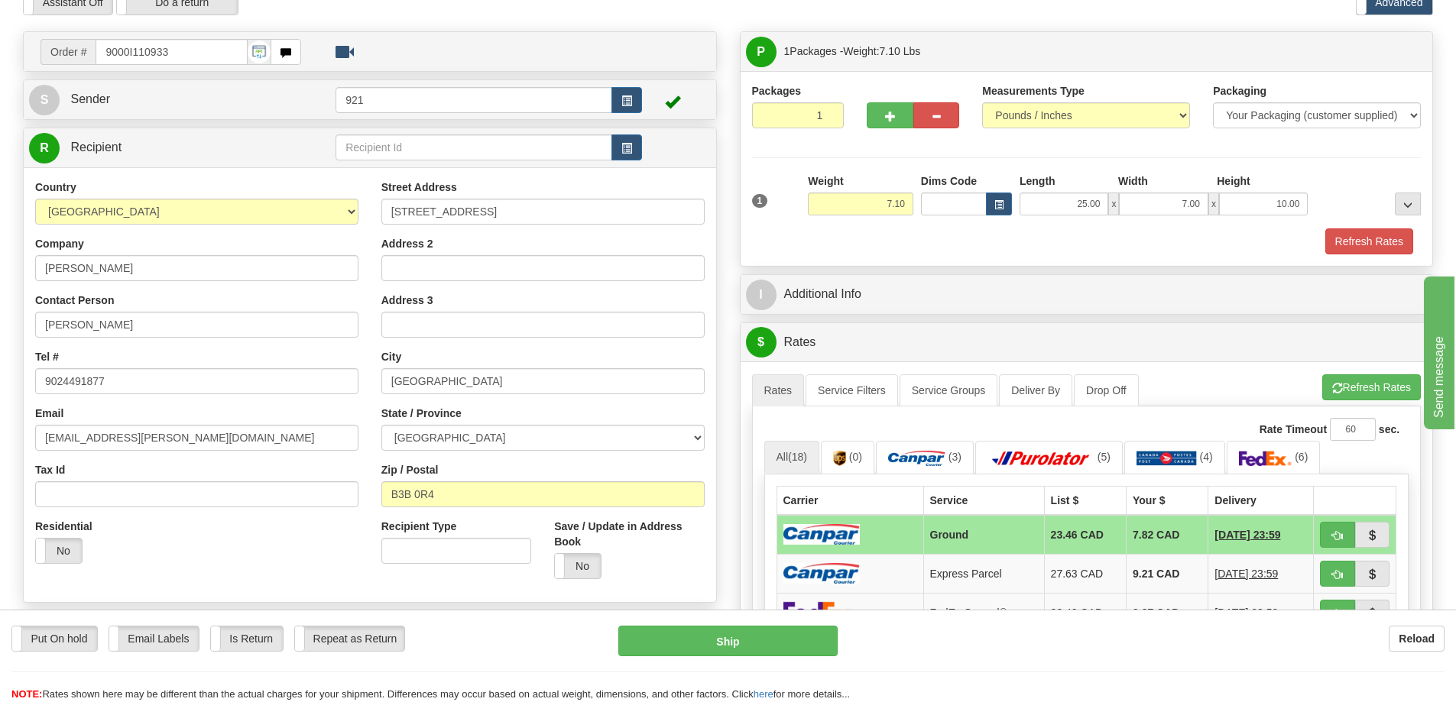
click at [789, 623] on div "Put On hold Put On hold Email Labels Email Labels Edit Is Return Is Return Repe…" at bounding box center [728, 656] width 1456 height 92
click at [795, 647] on button "Ship" at bounding box center [727, 641] width 219 height 31
type input "1"
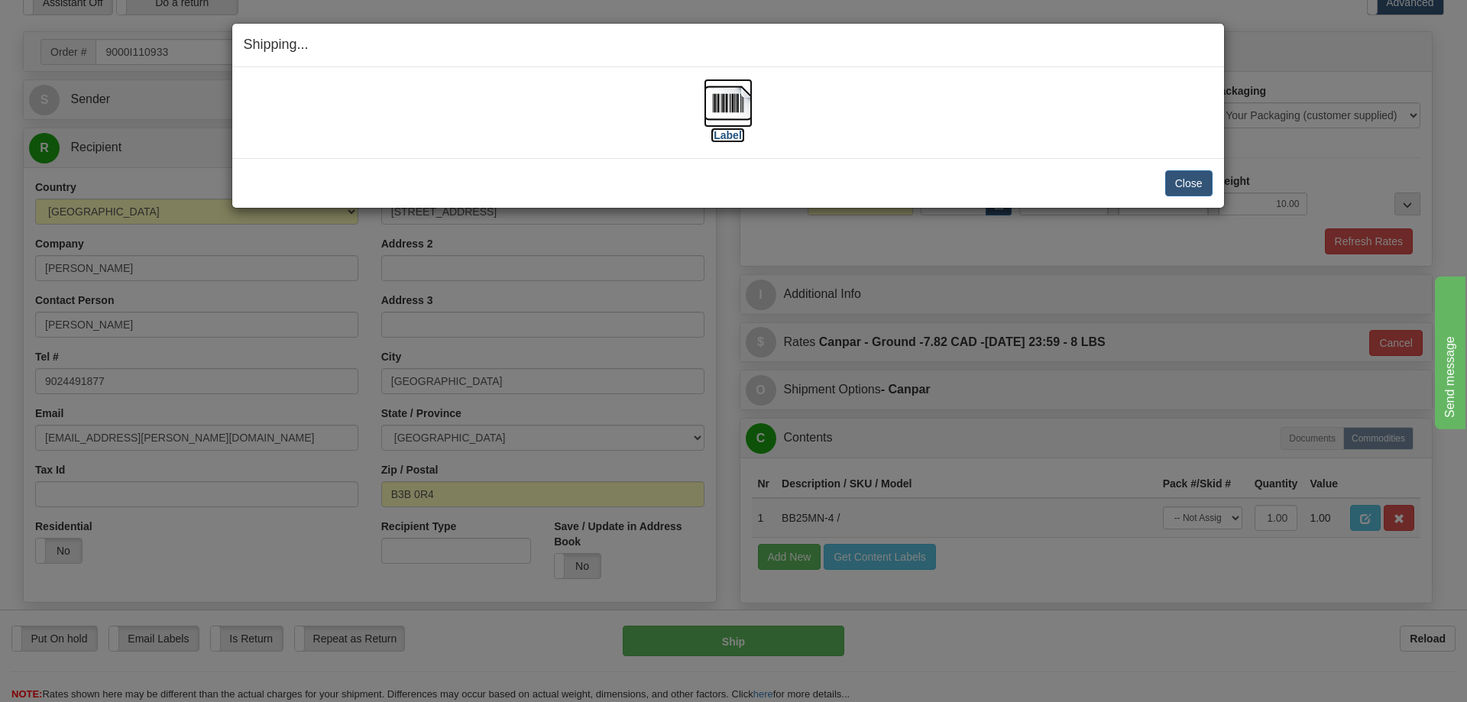
click at [716, 99] on img at bounding box center [728, 103] width 49 height 49
drag, startPoint x: 1062, startPoint y: 127, endPoint x: 1131, endPoint y: 155, distance: 74.4
click at [1062, 127] on div "[Label]" at bounding box center [728, 113] width 969 height 68
click at [1182, 178] on button "Close" at bounding box center [1188, 183] width 47 height 26
